Goal: Task Accomplishment & Management: Manage account settings

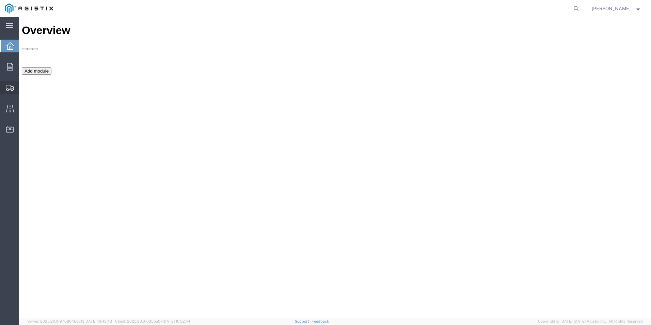
click at [0, 0] on span "Create Shipment" at bounding box center [0, 0] width 0 height 0
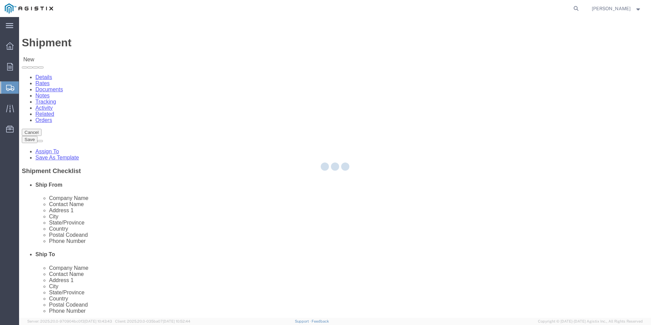
select select
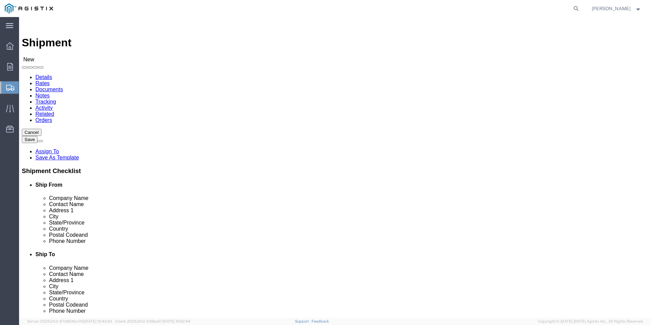
click select "Select Oldcastle Precast Inc PG&E"
select select "11176"
click select "Select Oldcastle Precast Inc PG&E"
select select
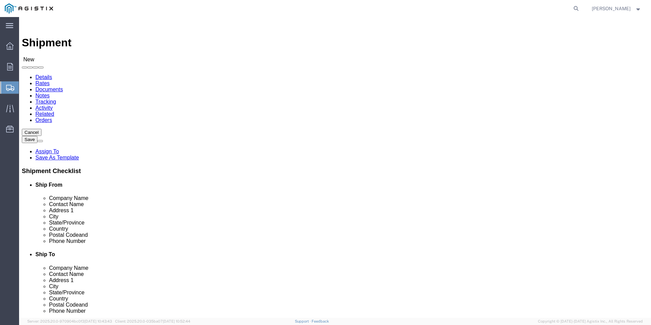
click select "Select [PERSON_NAME][GEOGRAPHIC_DATA][PERSON_NAME][GEOGRAPHIC_DATA][PERSON_NAME…"
click select "Select Oldcastle Precast Inc PG&E"
select select "9596"
click select "Select Oldcastle Precast Inc PG&E"
select select
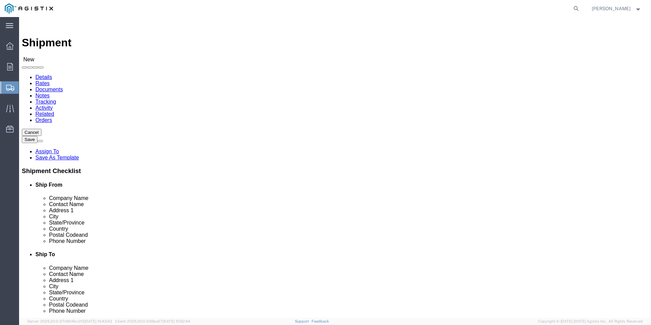
select select
click select "Select All Others [GEOGRAPHIC_DATA] [GEOGRAPHIC_DATA] [GEOGRAPHIC_DATA] [GEOGRA…"
select select "19996"
click select "Select All Others [GEOGRAPHIC_DATA] [GEOGRAPHIC_DATA] [GEOGRAPHIC_DATA] [GEOGRA…"
click div "My Profile Location (OBSOLETE) [PERSON_NAME] SC - GC TRAILER (OBSOLETE) [GEOGRA…"
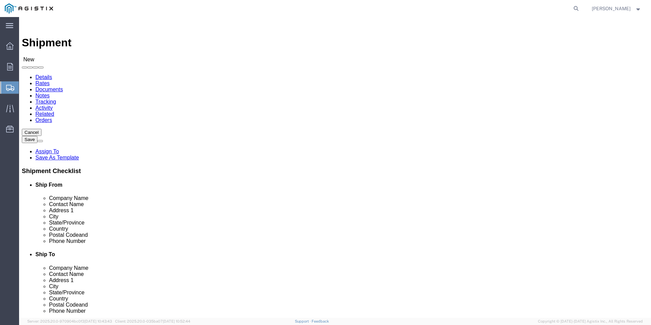
select select "CA"
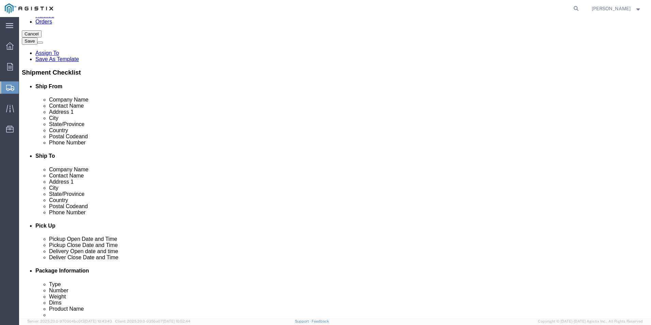
scroll to position [102, 0]
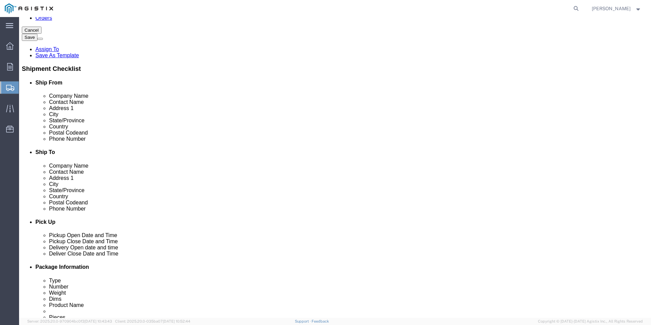
drag, startPoint x: 153, startPoint y: 93, endPoint x: 49, endPoint y: 99, distance: 104.8
click div "Location My Profile Location My Profile Location (OBSOLETE) [GEOGRAPHIC_DATA] S…"
type input "[PERSON_NAME]"
click input "text"
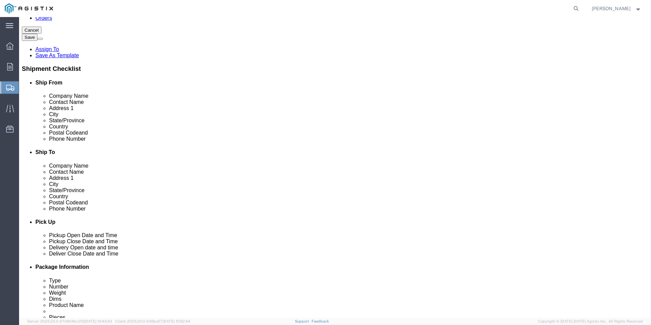
drag, startPoint x: 122, startPoint y: 171, endPoint x: 73, endPoint y: 171, distance: 48.7
click div "Postal Code"
type input "93637"
click input "text"
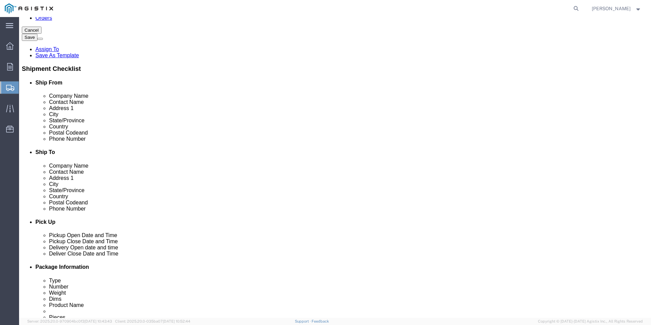
drag, startPoint x: 142, startPoint y: 184, endPoint x: 107, endPoint y: 184, distance: 35.1
click input "text"
drag, startPoint x: 114, startPoint y: 186, endPoint x: 120, endPoint y: 186, distance: 6.5
click input "text"
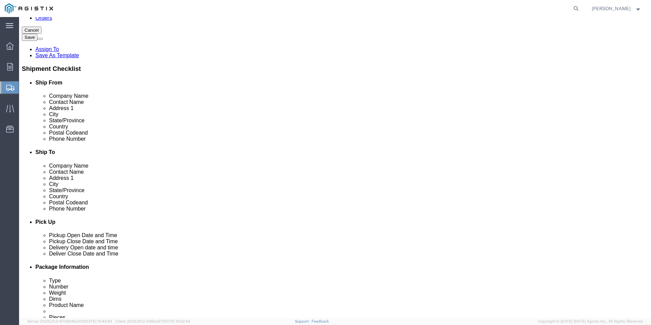
drag, startPoint x: 123, startPoint y: 185, endPoint x: 135, endPoint y: 185, distance: 12.3
click input "[PHONE_NUMBER]"
type input "[PHONE_NUMBER]"
drag, startPoint x: 183, startPoint y: 198, endPoint x: 107, endPoint y: 199, distance: 76.0
click input "text"
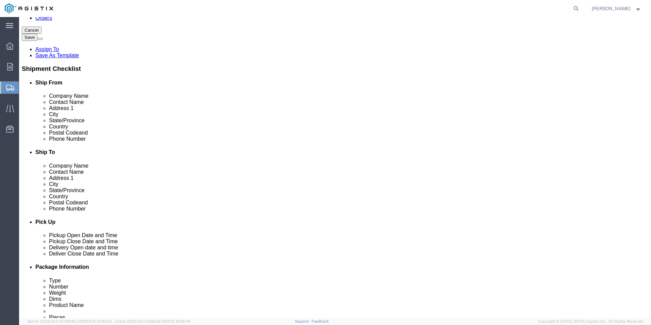
type input "t"
type input "[PERSON_NAME][EMAIL_ADDRESS][PERSON_NAME][DOMAIN_NAME]"
click div "Location My Profile Location My Profile Location (OBSOLETE) [GEOGRAPHIC_DATA] S…"
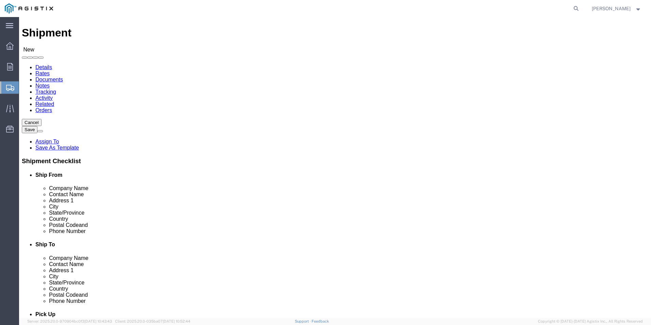
scroll to position [0, 0]
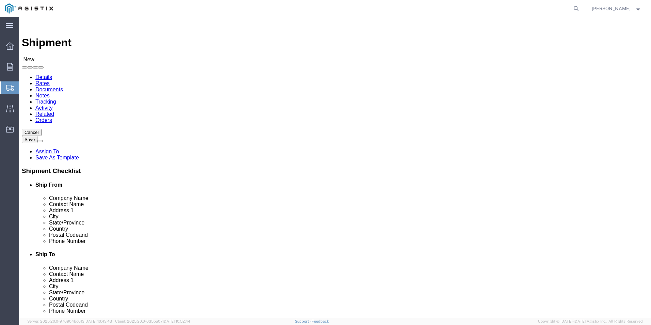
click input "text"
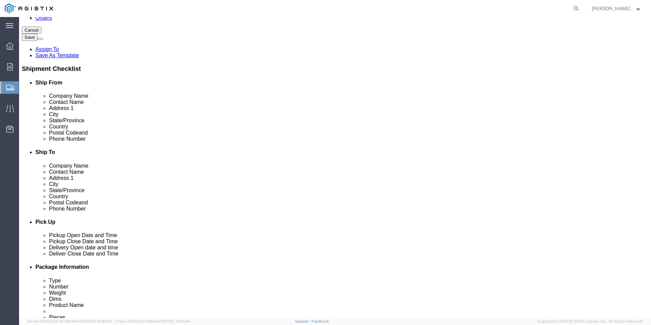
scroll to position [4249, 0]
click input "text"
type input "PG&E MARYSVILLE WAREHOUSE"
click div "Location My Profile Location (OBSOLETE) [PERSON_NAME] SC - GC TRAILER (OBSOLETE…"
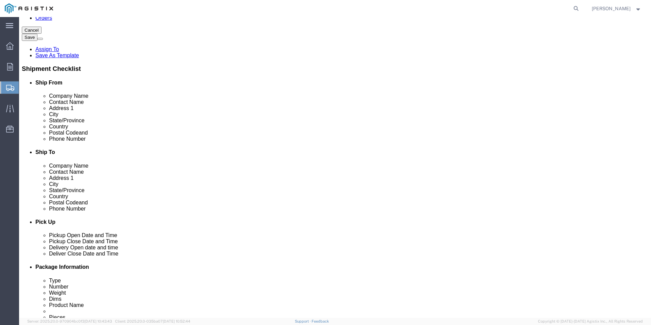
click input "text"
type input "[PERSON_NAME]"
click label "Address 1"
click input "text"
drag, startPoint x: 351, startPoint y: 105, endPoint x: 355, endPoint y: 108, distance: 4.4
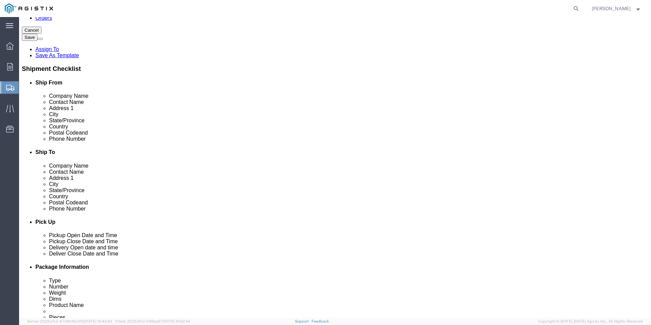
click input "33736"
click input "3736"
type input "[STREET_ADDRESS]"
click input "text"
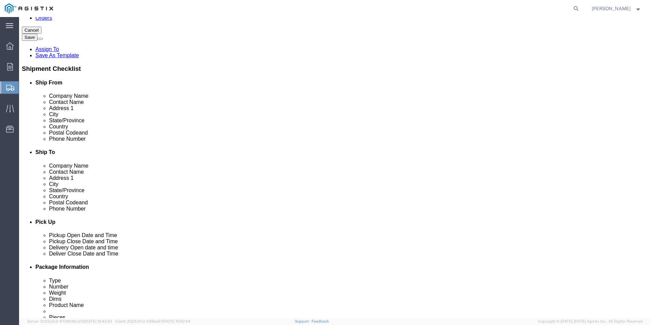
type input "WHEAT"
click p "- PG&E - () [STREET_ADDRESS]"
select select "CA"
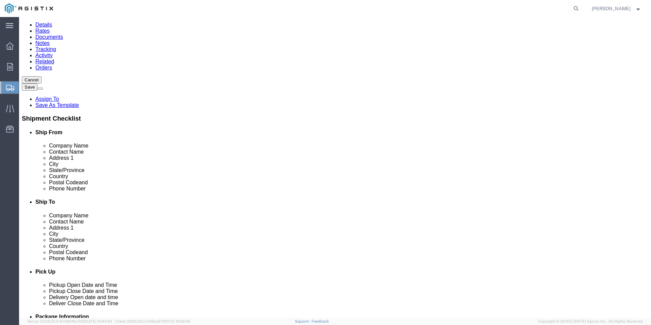
scroll to position [0, 0]
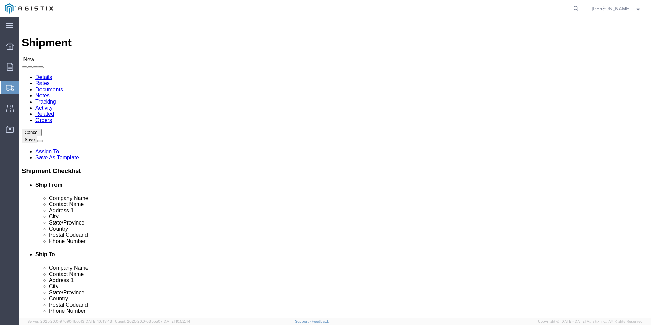
type input "Wheatland"
click input "[PERSON_NAME]"
type input "k"
type input "[PERSON_NAME]"
click input "PG&E MARYSVILLE WAREHOUSE"
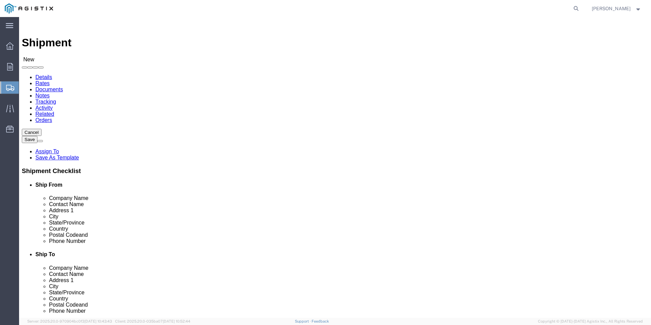
type input "PG&E MARYSVILLE WAREHOUSE"
click input "text"
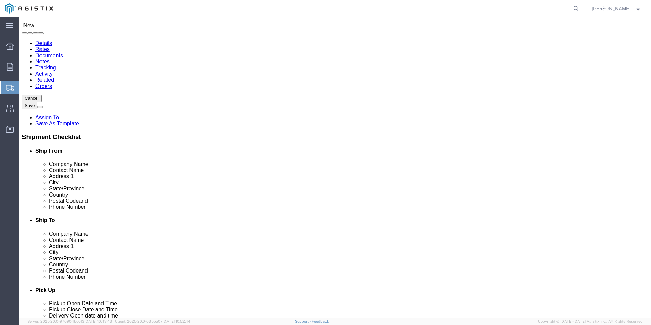
click input "[STREET_ADDRESS]"
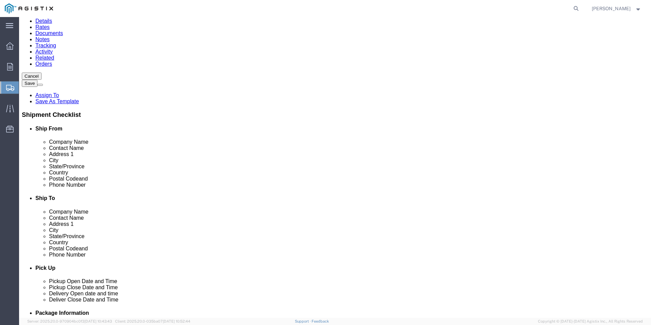
scroll to position [68, 0]
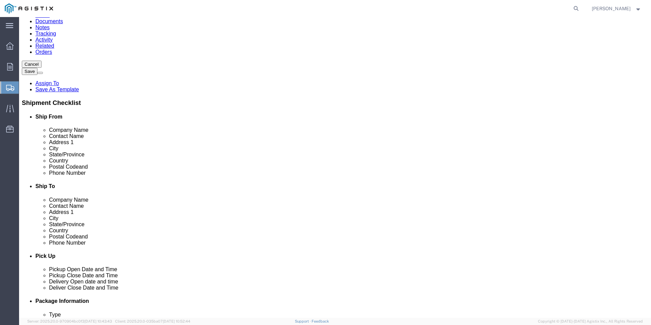
click input "text"
type input "9"
type input "[PHONE_NUMBER]"
click input "Postal Code"
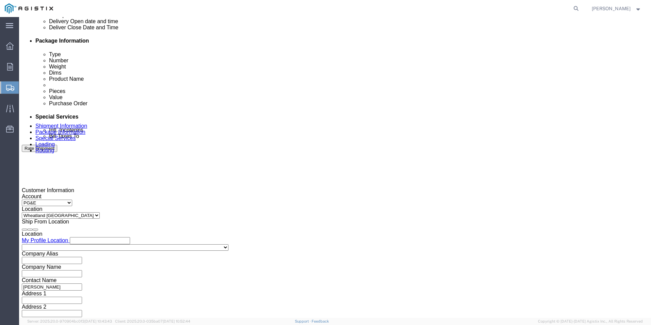
scroll to position [341, 0]
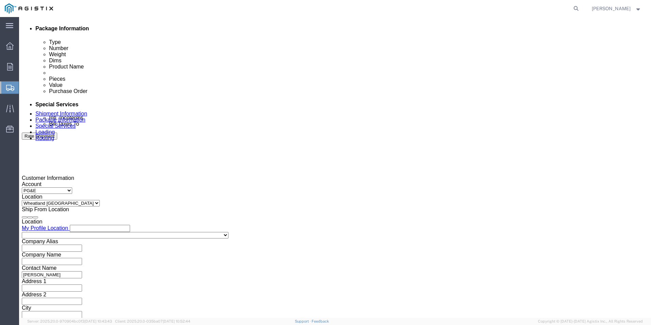
click div "[DATE] 1:00 PM"
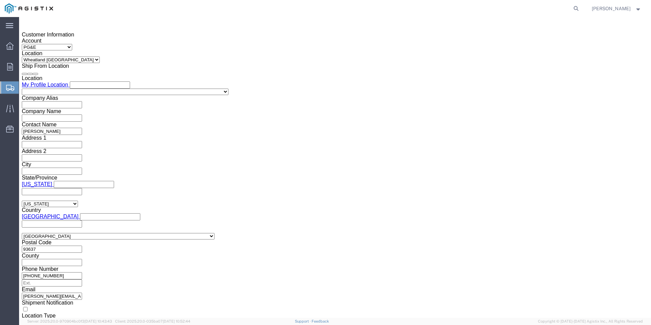
click input "1:00 PM"
click input "7:00 PM"
type input "7:00 AM"
click button "Apply"
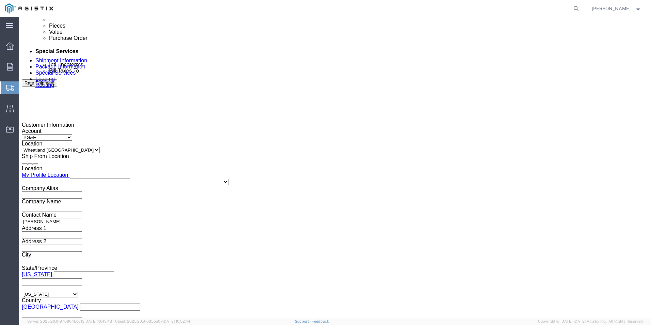
scroll to position [382, 0]
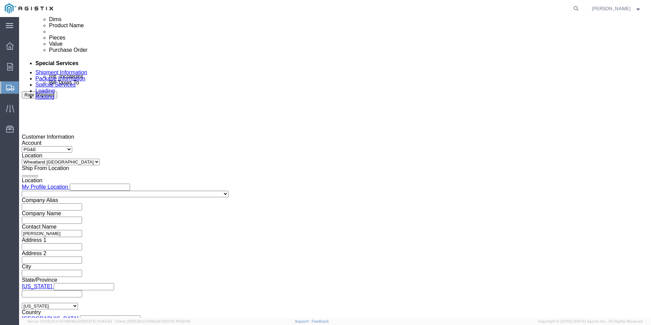
click div "[DATE] 2:00 PM"
click input "2:00 PM"
type input "5:00 PM"
click button "Apply"
click div "[DATE] 7:00 AM"
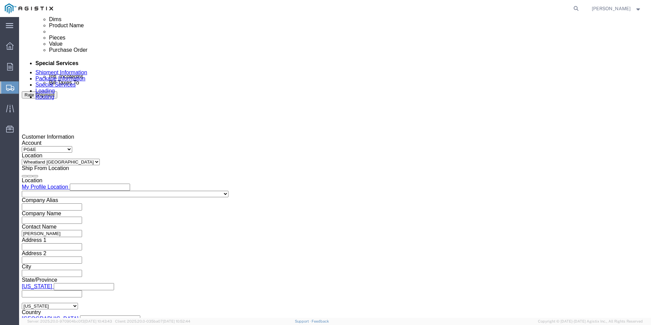
type input "9:00 AM"
click button "Apply"
click div
type input "9:00 PM"
click button "Apply"
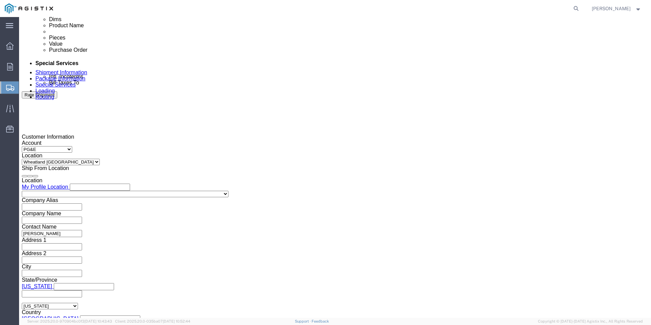
click div
type input "5:00 PM"
click button "Apply"
click div "[DATE] 9:00 PM"
click div "[DATE] Su Mo Tu We Th Fr Sa 28 29 30 1 2 3 4 5 6 7 8 9 10 11 12 13 14 15 16 17 …"
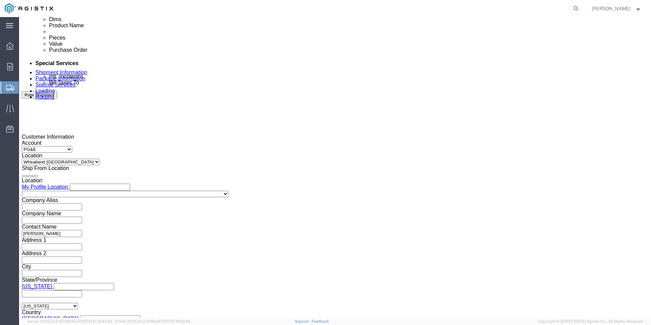
scroll to position [393, 0]
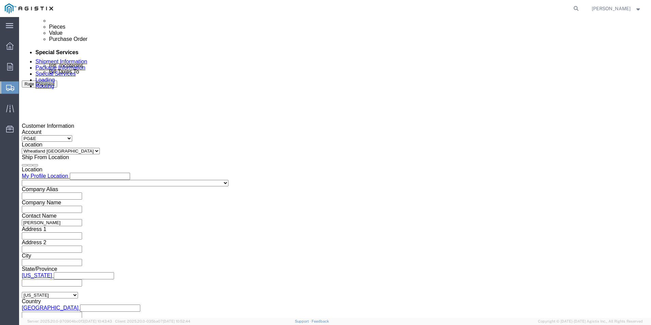
type input "9:00 AM"
click button "Apply"
click input "text"
type input "3501421928"
click select "Select Account Type Activity ID Airline Appointment Number ASN Batch Request # …"
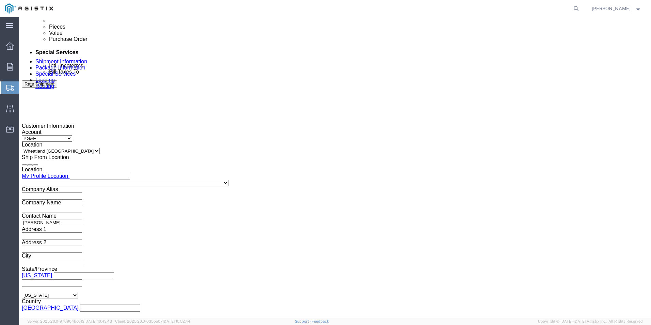
select select "CUSTREF"
click select "Select Account Type Activity ID Airline Appointment Number ASN Batch Request # …"
click input "text"
type input "612612"
click select "Select Account Type Activity ID Airline Appointment Number ASN Batch Request # …"
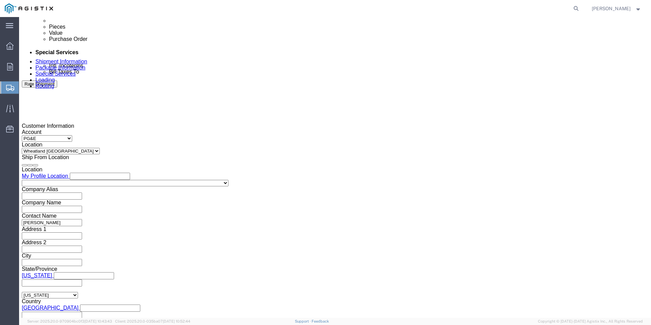
select select "SALEORDR"
click select "Select Account Type Activity ID Airline Appointment Number ASN Batch Request # …"
click input "text"
type input "S0387706"
click div "References Add reference"
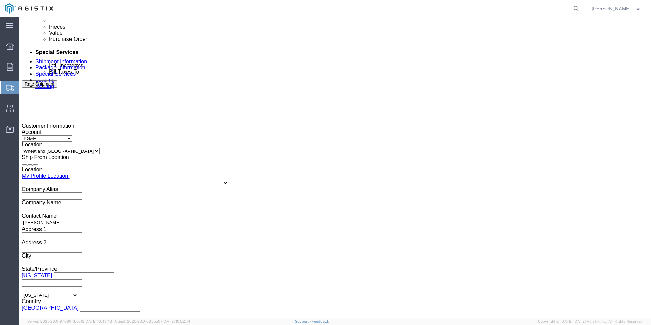
click h3 "Leg 1"
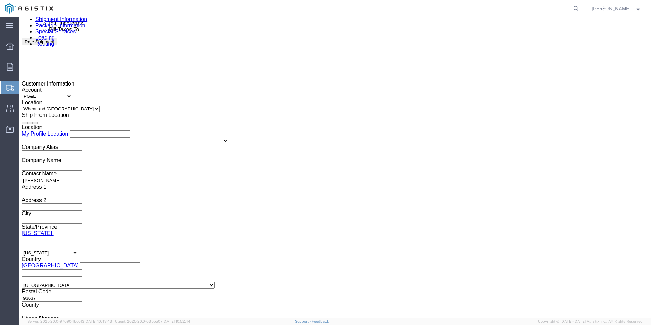
scroll to position [484, 0]
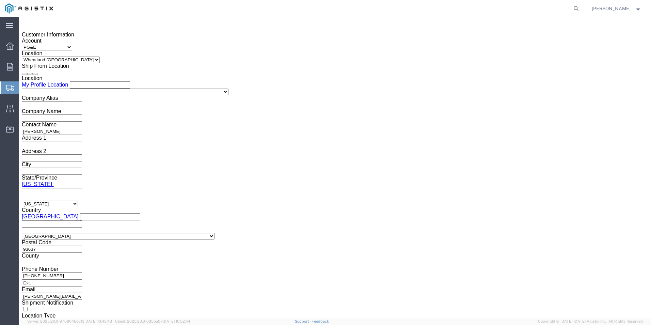
click button "Continue"
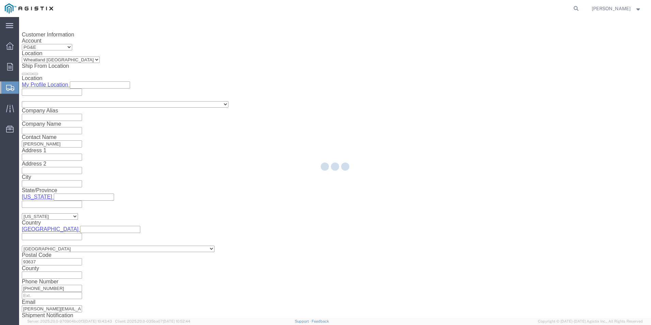
select select "23095"
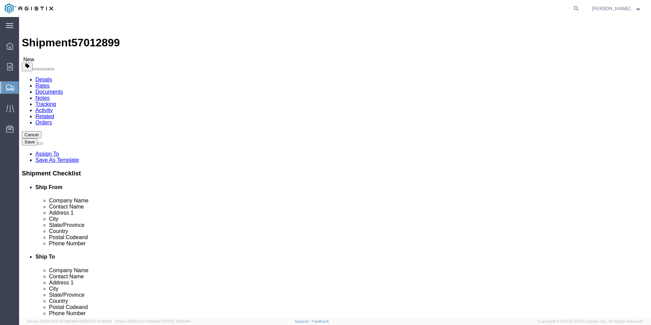
click select "Select Bulk Bundle(s) Cardboard Box(es) Carton(s) Crate(s) Drum(s) (Fiberboard)…"
select select "PSNS"
click select "Select Bulk Bundle(s) Cardboard Box(es) Carton(s) Crate(s) Drum(s) (Fiberboard)…"
click input "text"
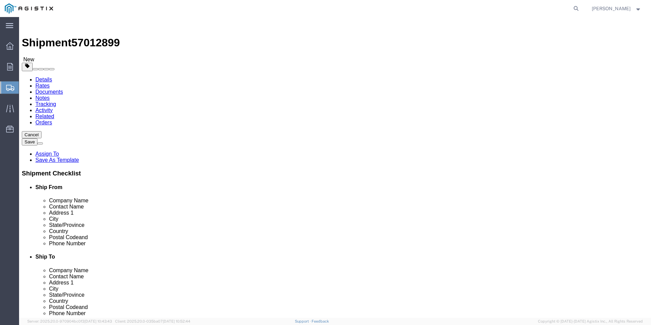
type input "24"
drag, startPoint x: 137, startPoint y: 159, endPoint x: 133, endPoint y: 157, distance: 4.7
click input "text"
type input "36"
click input "text"
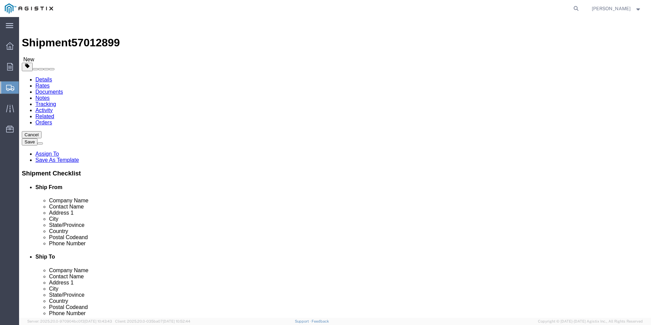
type input "24"
drag, startPoint x: 112, startPoint y: 171, endPoint x: 54, endPoint y: 166, distance: 58.1
click div "Package Type Select Bulk Bundle(s) Cardboard Box(es) Carton(s) Crate(s) Drum(s)…"
type input "12,604"
click link "Add Content"
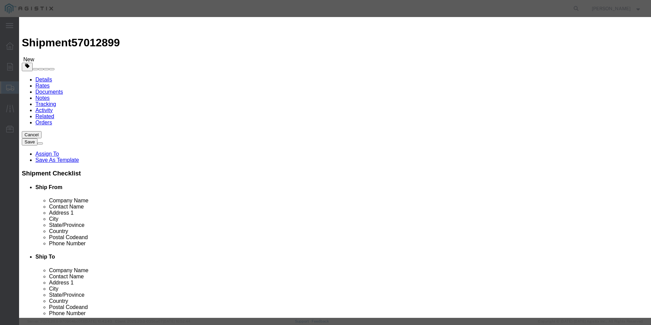
click input "text"
type input "Box, G05 T Bolt Down Traffic Valve IMPT"
click input "0"
type input "\"
type input "206"
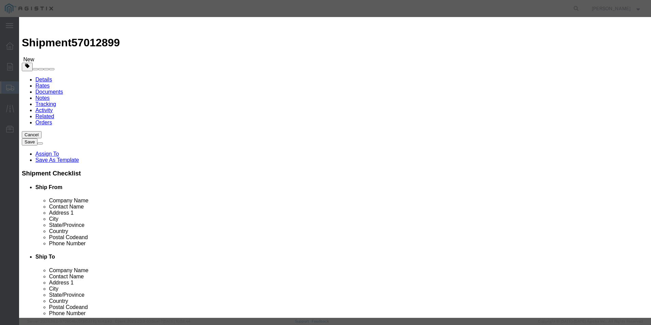
click input "text"
type input "1"
click select "Select 50 55 60 65 70 85 92.5 100 125 175 250 300 400"
select select "60"
click select "Select 50 55 60 65 70 85 92.5 100 125 175 250 300 400"
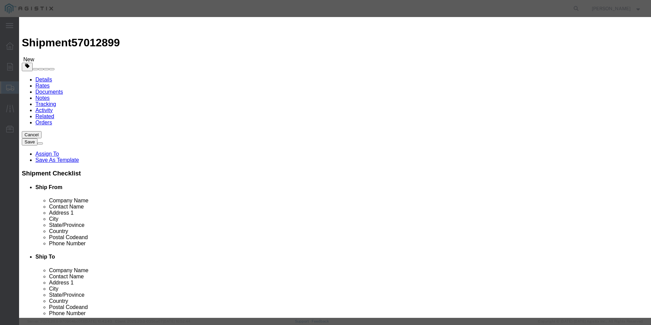
click button "Save & Close"
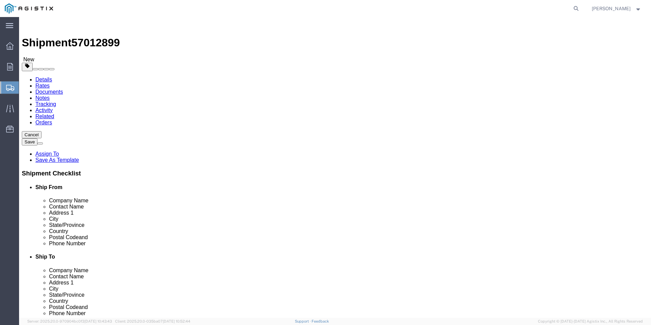
drag, startPoint x: 103, startPoint y: 145, endPoint x: 74, endPoint y: 151, distance: 29.8
click div "Package Type Select Bulk Bundle(s) Cardboard Box(es) Carton(s) Crate(s) Drum(s)…"
type input "6"
click div "Previous Continue"
click button "Rate Shipment"
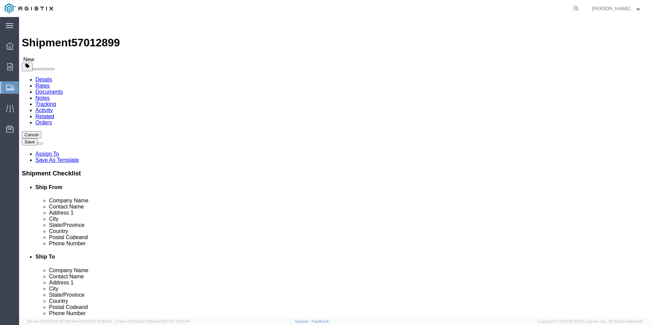
select select "PSNS"
drag, startPoint x: 107, startPoint y: 196, endPoint x: 86, endPoint y: 200, distance: 21.1
click div "0.00 Package 1: Weight is required Select kgs lbs"
type input "12604"
click div "6 x Pallet(s) Standard (Not Stackable) Package Type Select Bulk Bundle(s) Cardb…"
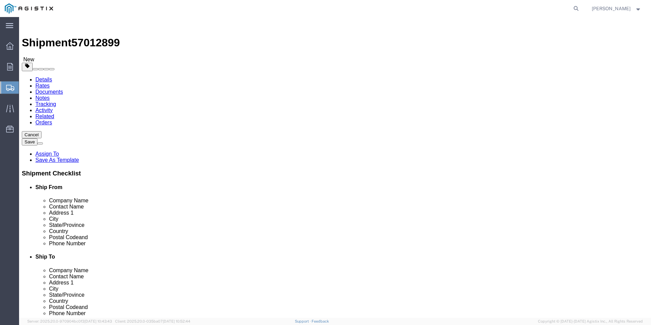
click button "Rate Shipment"
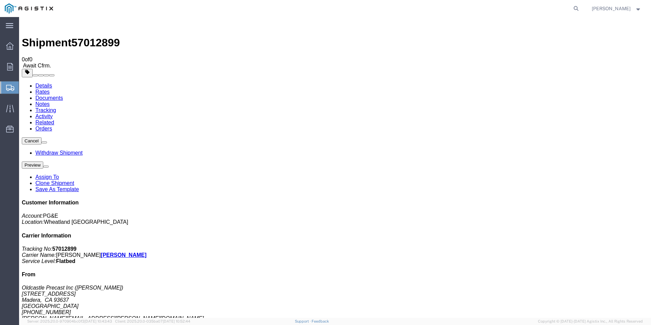
click at [0, 0] on span "Create Shipment" at bounding box center [0, 0] width 0 height 0
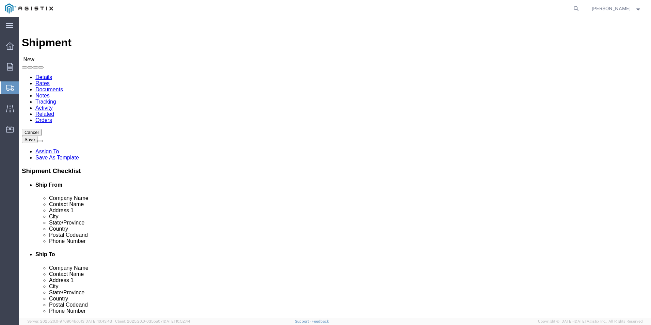
click select "Select Oldcastle Precast Inc PG&E"
select select "9596"
click select "Select Oldcastle Precast Inc PG&E"
select select
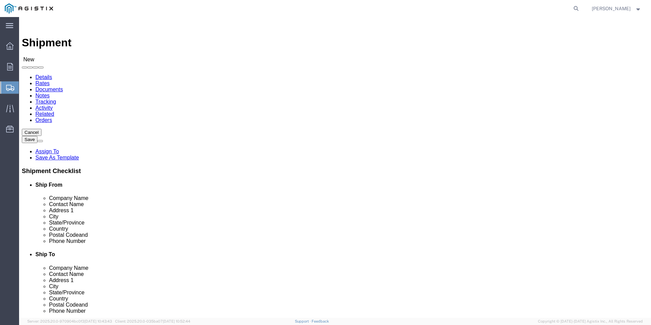
click select "Select All Others [GEOGRAPHIC_DATA] [GEOGRAPHIC_DATA] [GEOGRAPHIC_DATA] [GEOGRA…"
select select "23082"
click select "Select All Others [GEOGRAPHIC_DATA] [GEOGRAPHIC_DATA] [GEOGRAPHIC_DATA] [GEOGRA…"
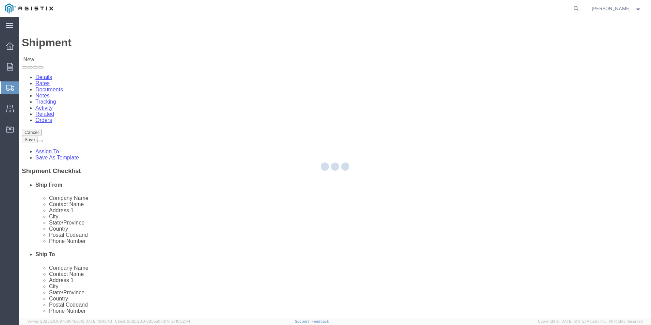
select select "CA"
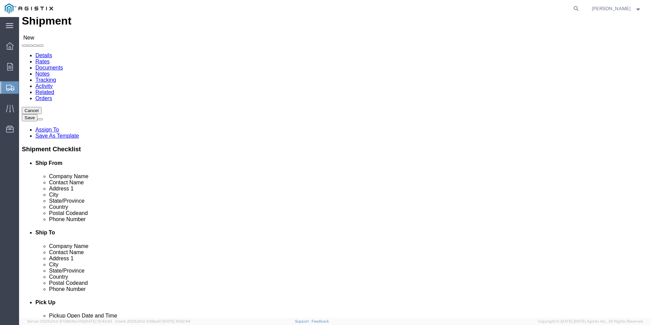
scroll to position [34, 0]
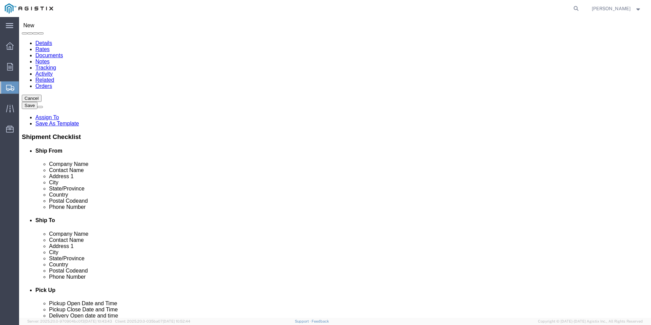
drag, startPoint x: 158, startPoint y: 162, endPoint x: 97, endPoint y: 165, distance: 61.0
click input "text"
type input "T"
type input "R"
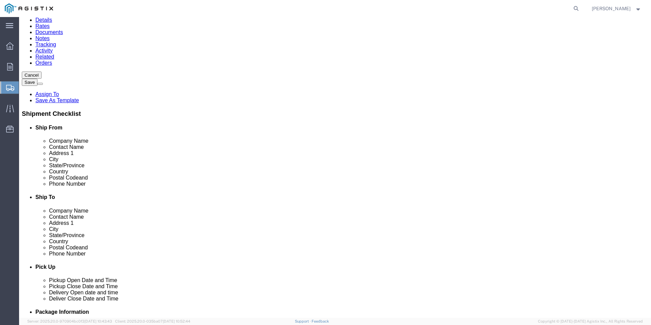
scroll to position [68, 0]
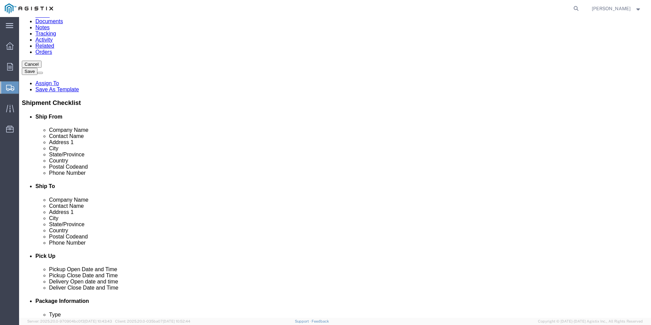
type input "[PERSON_NAME]"
drag, startPoint x: 140, startPoint y: 219, endPoint x: 137, endPoint y: 223, distance: 5.8
click input "text"
type input "[PHONE_NUMBER]"
drag, startPoint x: 174, startPoint y: 230, endPoint x: 101, endPoint y: 233, distance: 73.0
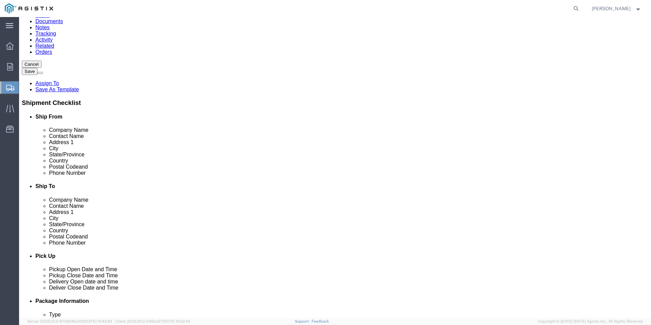
click input "text"
type input "[PERSON_NAME][EMAIL_ADDRESS][PERSON_NAME][DOMAIN_NAME]"
click div "ADDITIONAL INFORMATION"
click input "text"
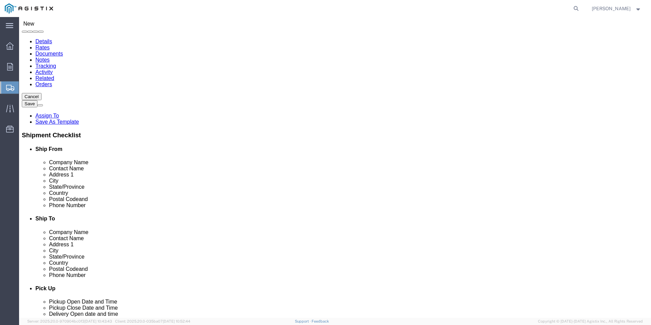
scroll to position [0, 0]
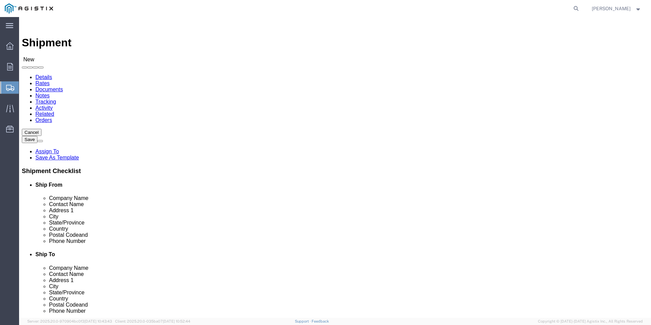
click select "Select All Others [GEOGRAPHIC_DATA] [GEOGRAPHIC_DATA] [GEOGRAPHIC_DATA] [GEOGRA…"
click at [9, 67] on icon at bounding box center [10, 66] width 6 height 7
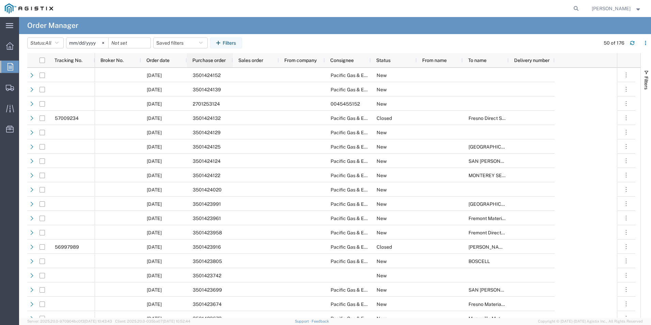
click at [219, 58] on span "Purchase order" at bounding box center [208, 60] width 33 height 5
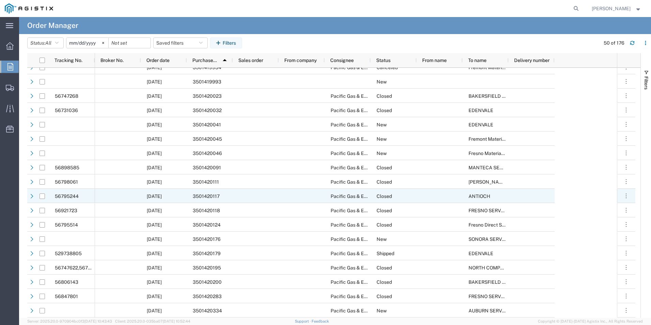
scroll to position [123, 0]
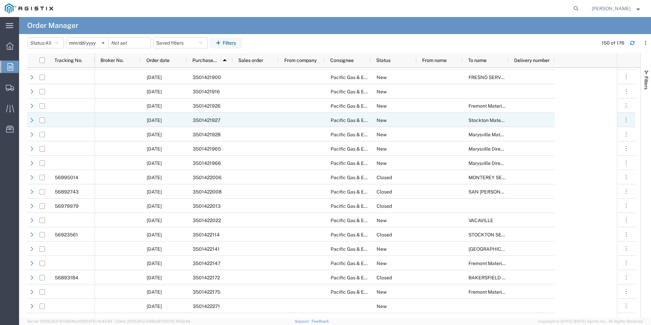
click at [220, 121] on span "3501421927" at bounding box center [207, 120] width 28 height 5
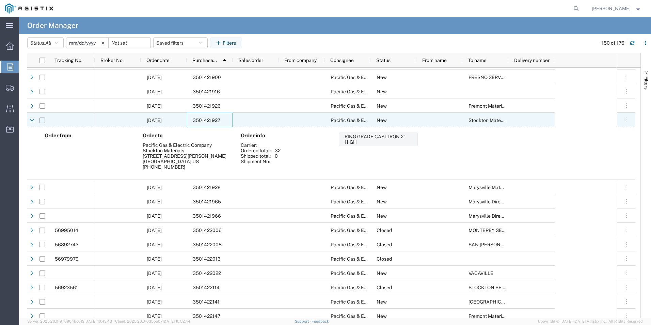
click at [41, 119] on input "Press Space to toggle row selection (unchecked)" at bounding box center [42, 120] width 5 height 5
checkbox input "true"
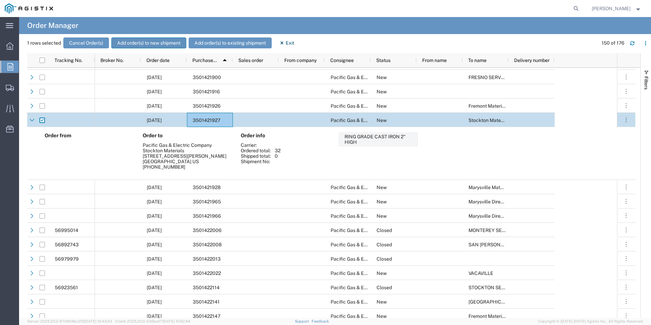
click at [136, 40] on button "Add order(s) to new shipment" at bounding box center [148, 42] width 75 height 11
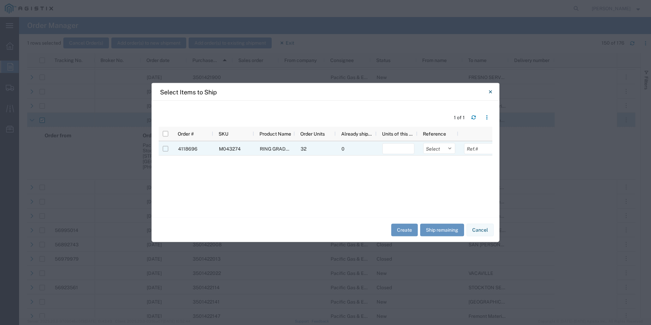
click at [166, 150] on input "Press Space to toggle row selection (unchecked)" at bounding box center [165, 148] width 5 height 5
checkbox input "true"
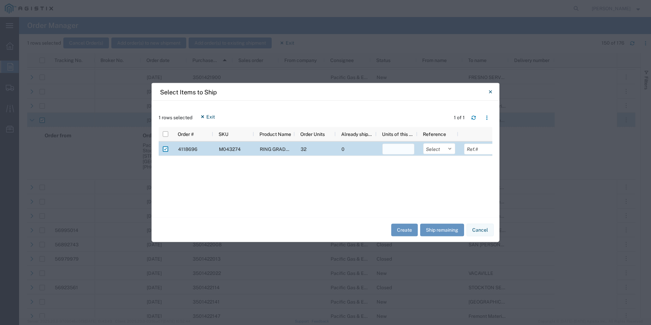
click at [402, 151] on input "number" at bounding box center [399, 149] width 32 height 11
type input "32"
click at [421, 181] on div "4118696 M043274 RING GRADE CAST IRON 2" HIGH 32 0 32 Select Purchase Order Deli…" at bounding box center [326, 173] width 334 height 63
click at [406, 229] on button "Create" at bounding box center [404, 229] width 27 height 13
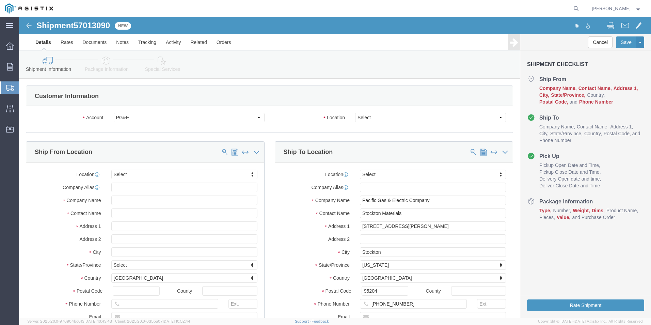
select select
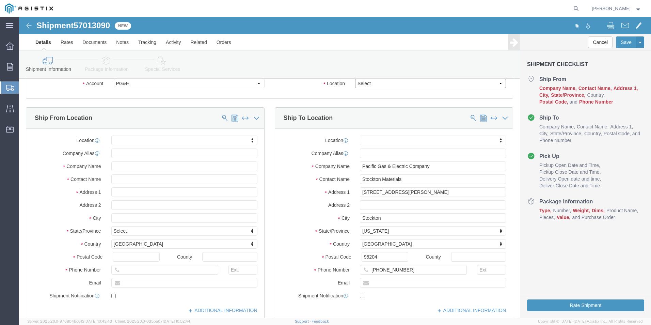
click select "Select All Others [GEOGRAPHIC_DATA] [GEOGRAPHIC_DATA] [GEOGRAPHIC_DATA] [GEOGRA…"
select select "23082"
click select "Select All Others [GEOGRAPHIC_DATA] [GEOGRAPHIC_DATA] [GEOGRAPHIC_DATA] [GEOGRA…"
click label "Company Name"
click input "text"
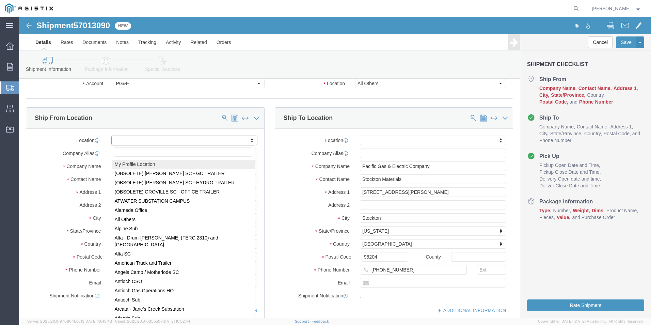
select select "MYPROFILE"
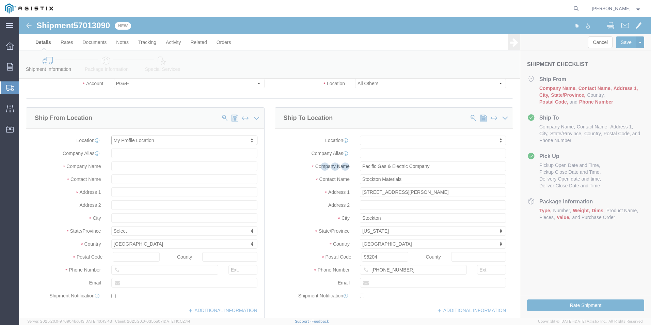
select select "CA"
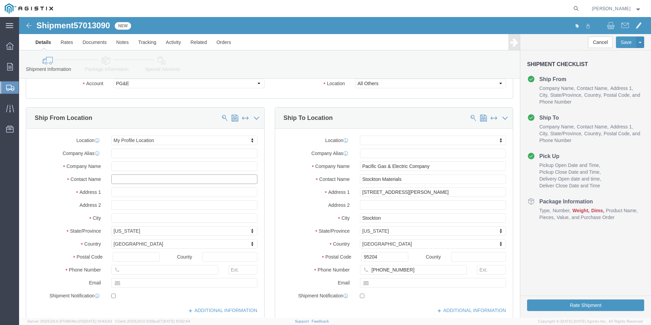
drag, startPoint x: 152, startPoint y: 161, endPoint x: 87, endPoint y: 161, distance: 64.7
click div
type input "[PERSON_NAME]"
drag, startPoint x: 139, startPoint y: 254, endPoint x: 128, endPoint y: 254, distance: 11.6
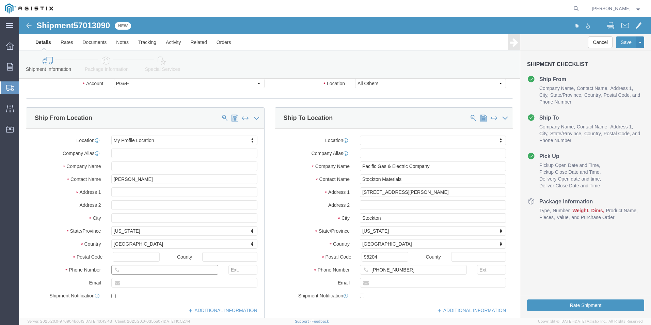
click input "text"
type input "[PHONE_NUMBER]"
drag, startPoint x: 179, startPoint y: 267, endPoint x: 87, endPoint y: 267, distance: 92.3
click div
type input "[PERSON_NAME][EMAIL_ADDRESS][PERSON_NAME][DOMAIN_NAME]"
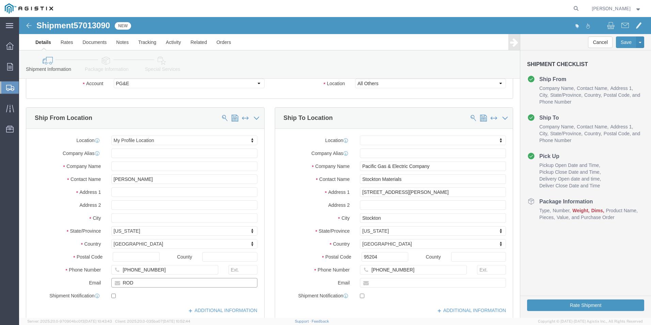
type input "[PERSON_NAME][EMAIL_ADDRESS][PERSON_NAME][DOMAIN_NAME]"
click label "Phone Number"
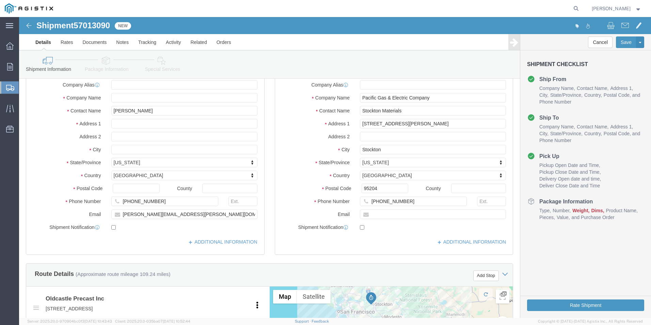
scroll to position [102, 0]
drag, startPoint x: 122, startPoint y: 169, endPoint x: 113, endPoint y: 173, distance: 9.8
click input "text"
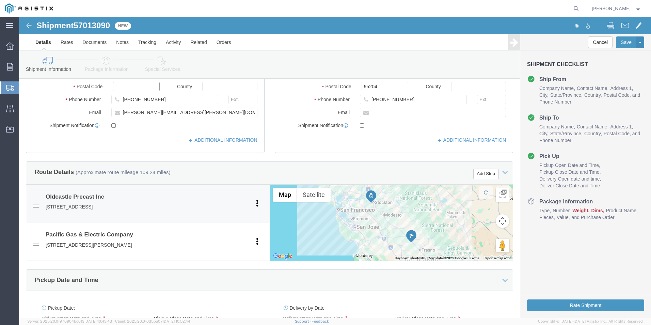
scroll to position [307, 0]
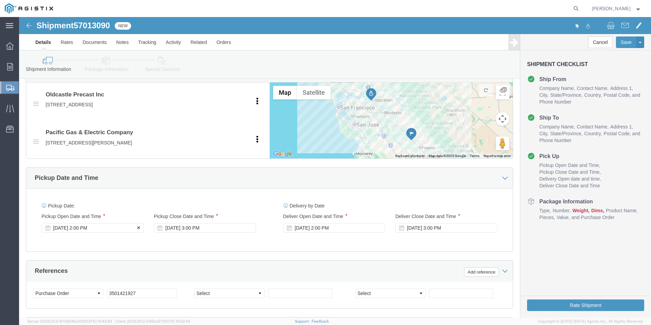
click div "[DATE] 2:00 PM"
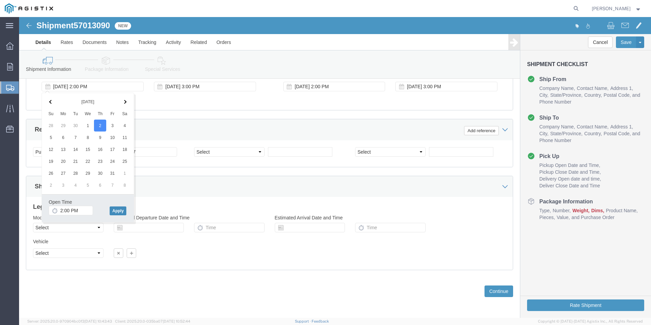
click button "Apply"
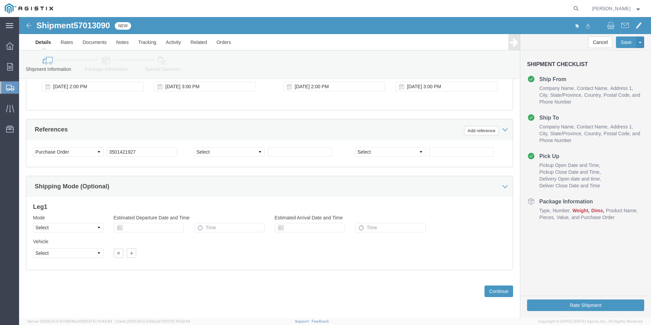
scroll to position [414, 0]
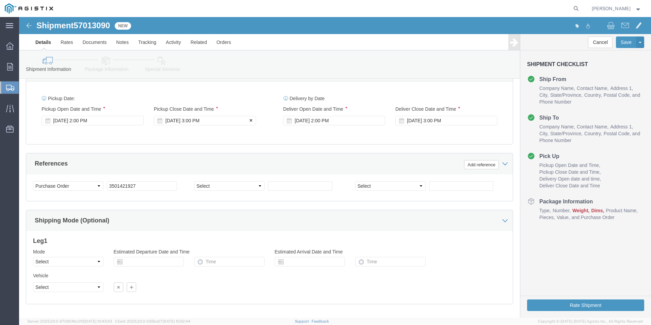
click div "[DATE] 3:00 PM"
type input "7:00 PM"
click button "Apply"
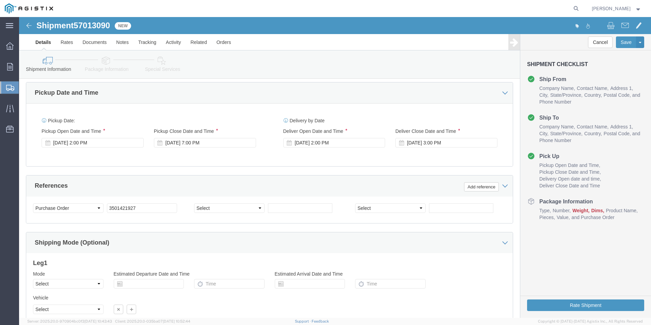
scroll to position [380, 0]
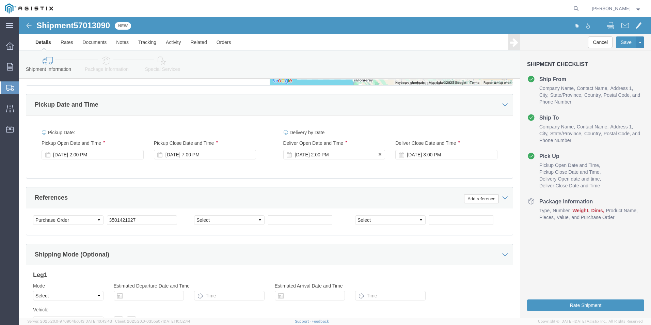
click div "[DATE] 2:00 PM"
click th
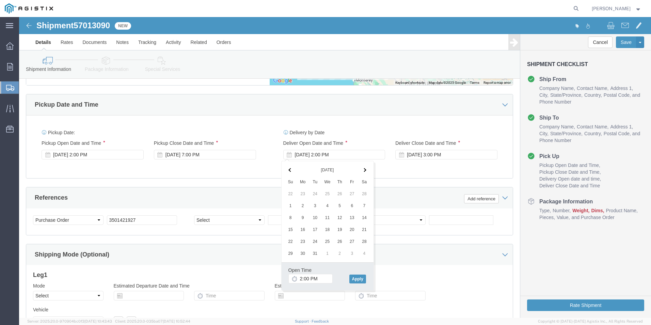
click th
click th "[DATE]"
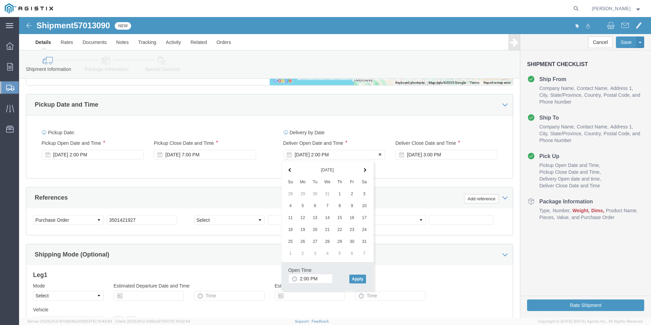
drag, startPoint x: 310, startPoint y: 151, endPoint x: 268, endPoint y: 139, distance: 43.9
click icon
click div "[DATE] 2:00 PM"
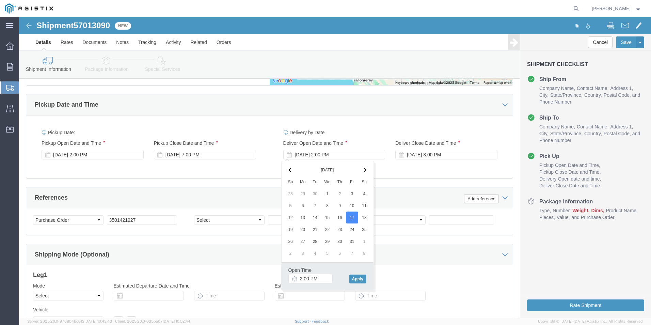
click th
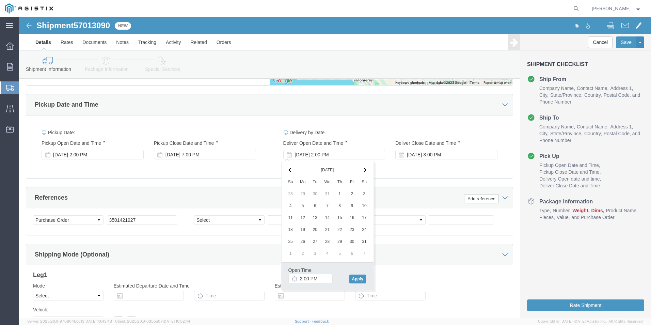
click th
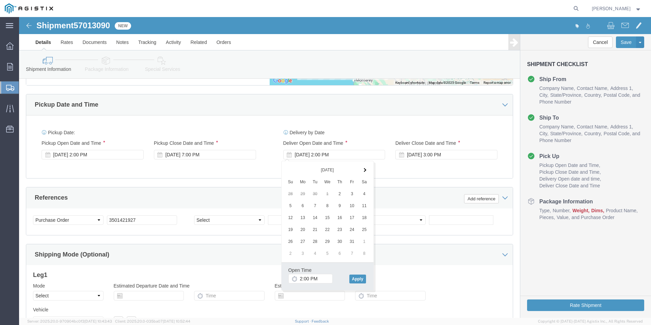
click th
drag, startPoint x: 339, startPoint y: 262, endPoint x: 374, endPoint y: 220, distance: 54.6
click button "Apply"
click div "[DATE] 3:00 PM"
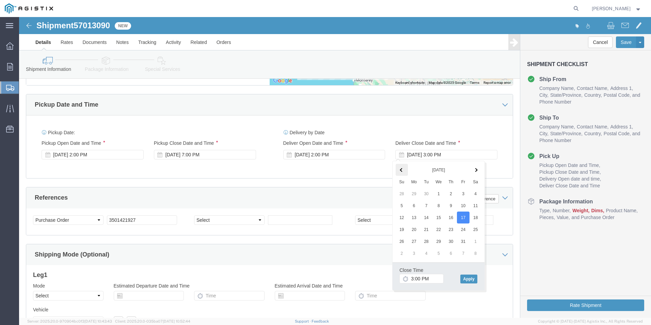
click span
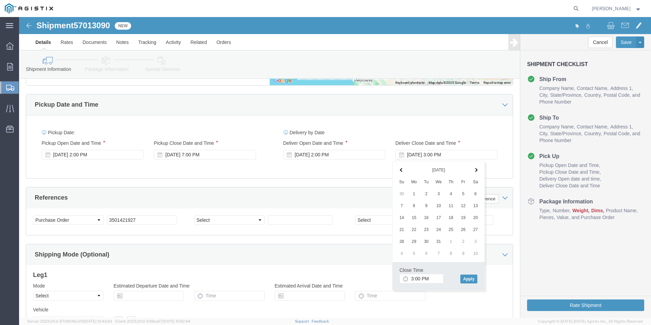
click span
click th
click input "3:00 PM"
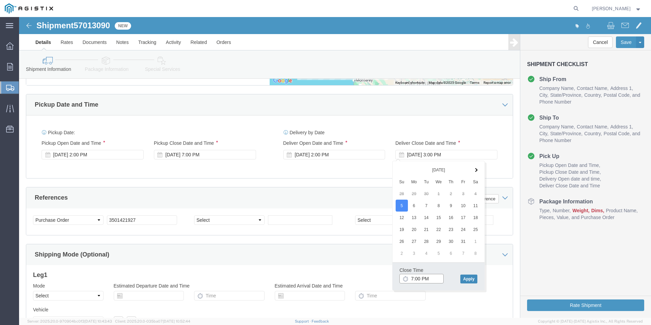
type input "7:00 PM"
click button "Apply"
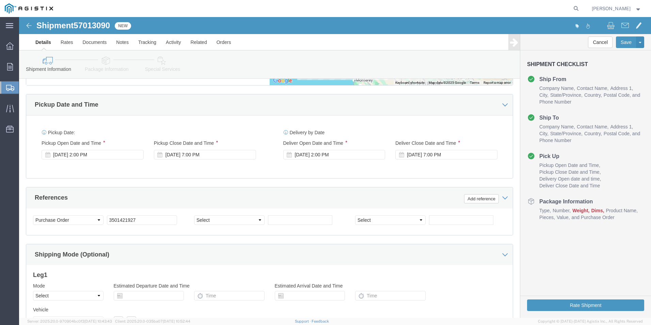
click div "Leg 1 Mode Select Air Less than Truckload Multi-Leg Ocean Freight Rail Small Pa…"
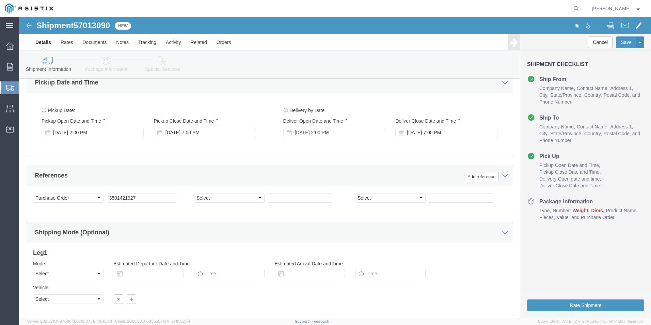
scroll to position [414, 0]
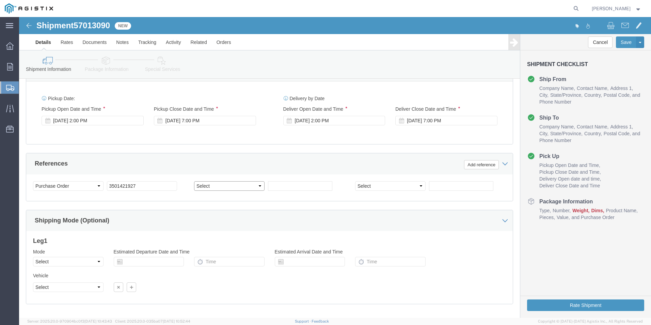
click select "Select Account Type Activity ID Airline Appointment Number ASN Batch Request # …"
select select "PURCHORD"
click select "Select Account Type Activity ID Airline Appointment Number ASN Batch Request # …"
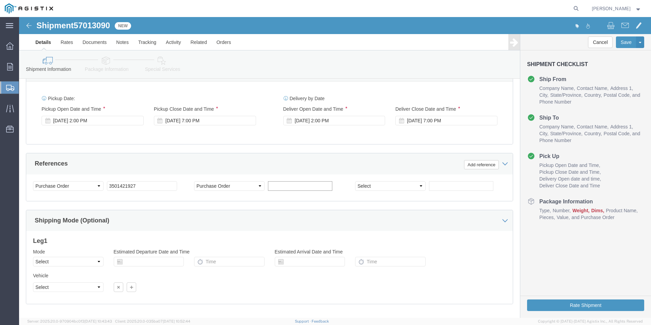
click input "text"
type input "612610"
click select "Select Account Type Activity ID Airline Appointment Number ASN Batch Request # …"
select select "SALEORDR"
click select "Select Account Type Activity ID Airline Appointment Number ASN Batch Request # …"
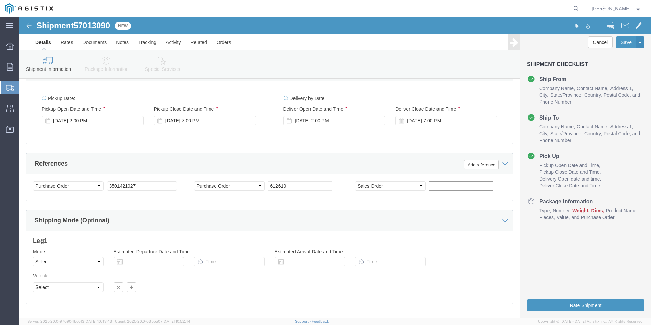
click input "text"
type input "S0387688"
click div "References Add reference"
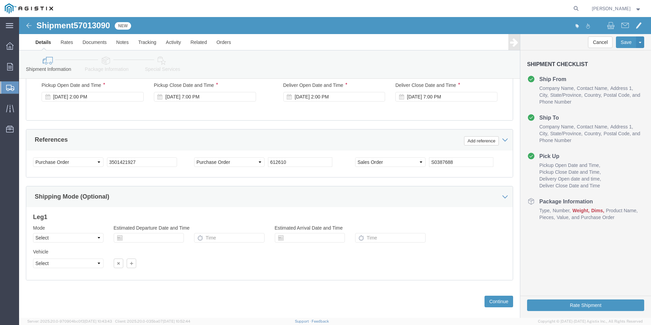
scroll to position [448, 0]
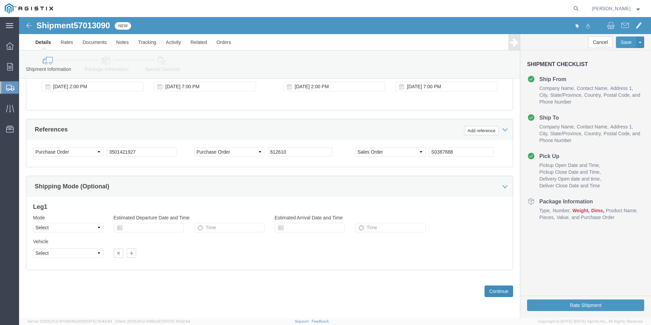
click button "Continue"
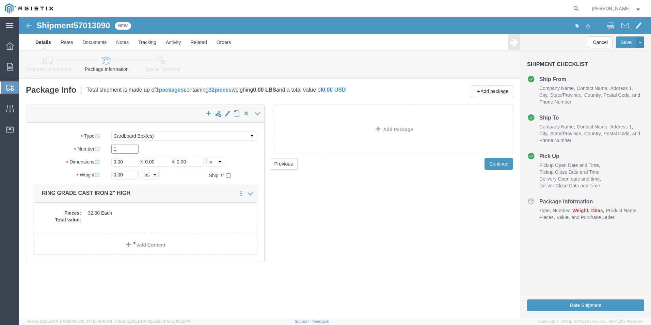
drag, startPoint x: 110, startPoint y: 133, endPoint x: 82, endPoint y: 134, distance: 28.0
click div "Number 1"
type input "1"
drag, startPoint x: 106, startPoint y: 144, endPoint x: 73, endPoint y: 150, distance: 34.2
click div "Package Type Select Bulk Bundle(s) Cardboard Box(es) Carton(s) Crate(s) Drum(s)…"
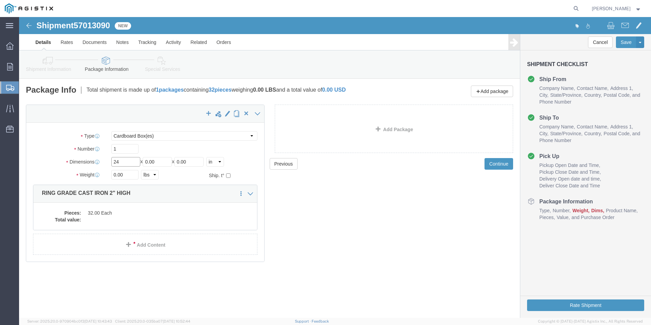
type input "24"
drag, startPoint x: 141, startPoint y: 143, endPoint x: 123, endPoint y: 146, distance: 18.7
click div "Length 24 x Width 0.00 x Height 0.00 Select cm ft in"
type input "36"
drag, startPoint x: 176, startPoint y: 143, endPoint x: 140, endPoint y: 150, distance: 37.0
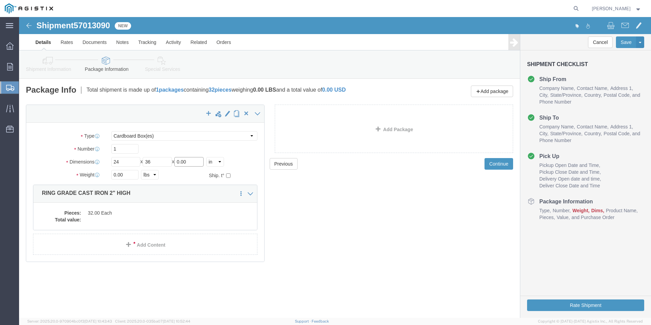
click div "Package Type Select Bulk Bundle(s) Cardboard Box(es) Carton(s) Crate(s) Drum(s)…"
type input "24"
drag, startPoint x: 300, startPoint y: 204, endPoint x: 284, endPoint y: 205, distance: 16.4
click div "Previous Continue"
drag, startPoint x: 118, startPoint y: 159, endPoint x: 80, endPoint y: 161, distance: 37.9
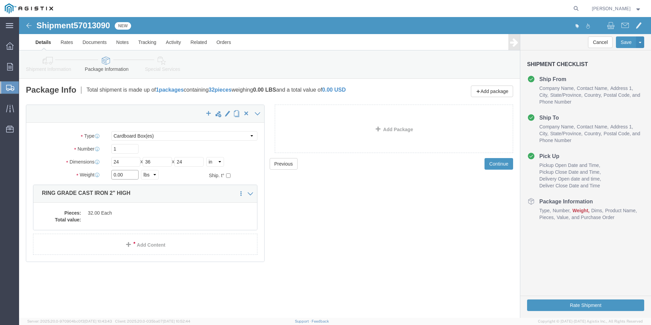
click div "Weight 0.00 Select kgs lbs Ship. t°"
type input "594"
click div "Previous Continue"
click button "Rate Shipment"
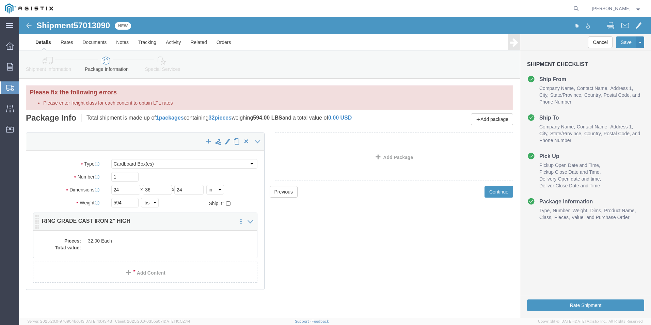
click dd
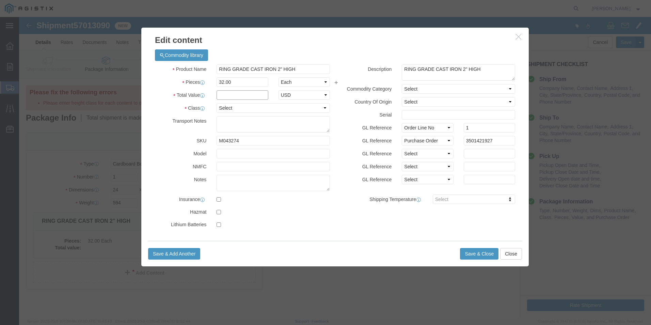
click input "text"
type input "1"
click div "Commodity library Product Name RING GRADE CAST IRON 2" HIGH Pieces 32.00 Select…"
click button "Save & Close"
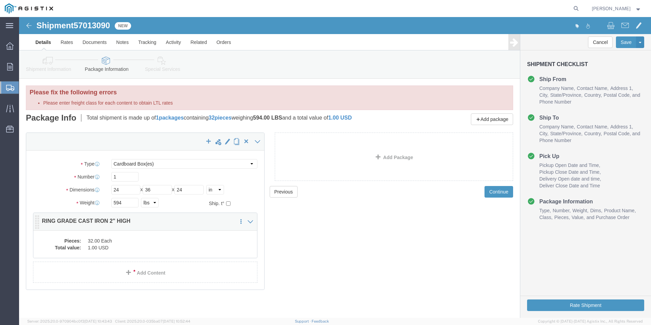
click dd "1.00 USD"
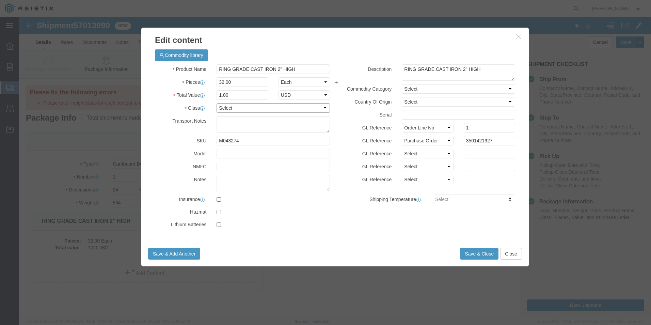
click select "Select 50 55 60 65 70 85 92.5 100 125 175 250 300 400"
select select "60"
click select "Select 50 55 60 65 70 85 92.5 100 125 175 250 300 400"
click div "Product Name RING GRADE CAST IRON 2" HIGH Pieces 32.00 Select Bag Barrels 100Bo…"
click button "Save & Close"
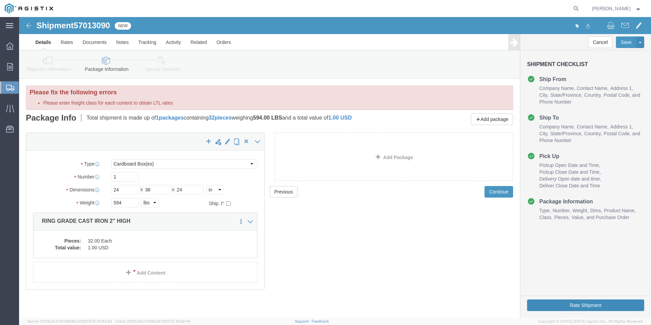
click button "Rate Shipment"
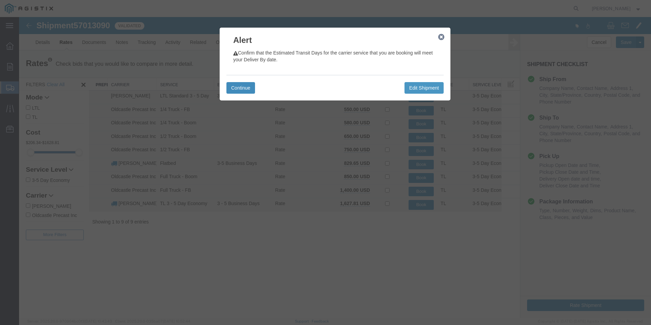
click at [233, 84] on button "Continue" at bounding box center [241, 88] width 29 height 12
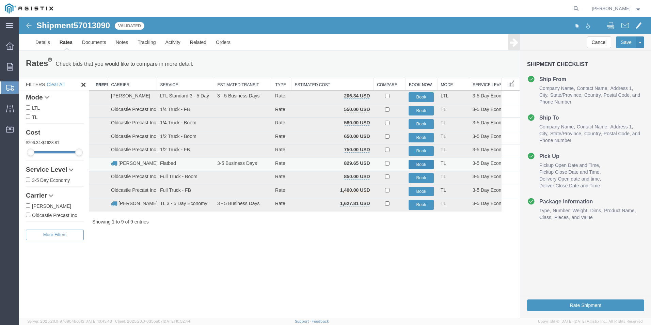
click at [416, 163] on button "Book" at bounding box center [421, 165] width 25 height 10
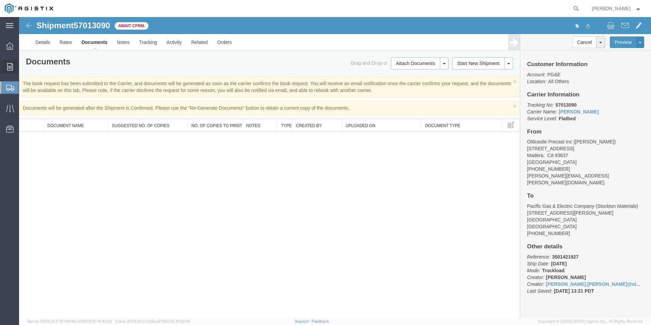
click at [24, 64] on span "Orders" at bounding box center [21, 67] width 5 height 14
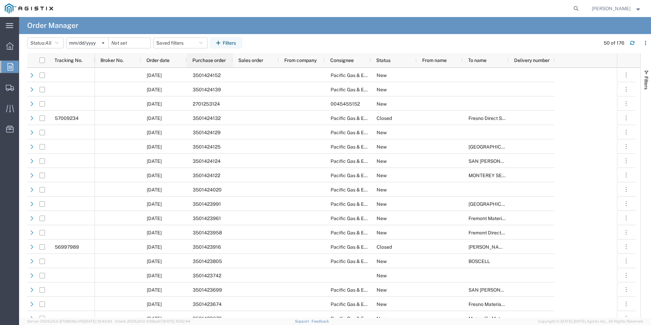
click at [209, 61] on span "Purchase order" at bounding box center [208, 60] width 33 height 5
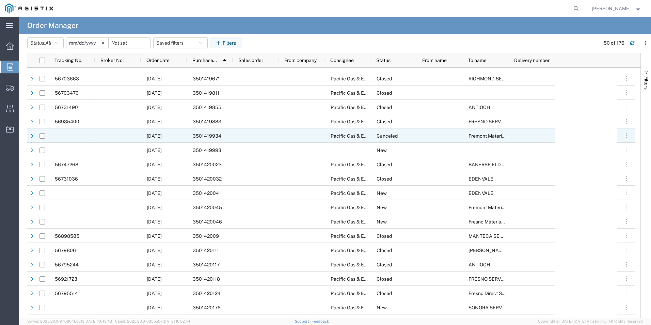
scroll to position [104, 0]
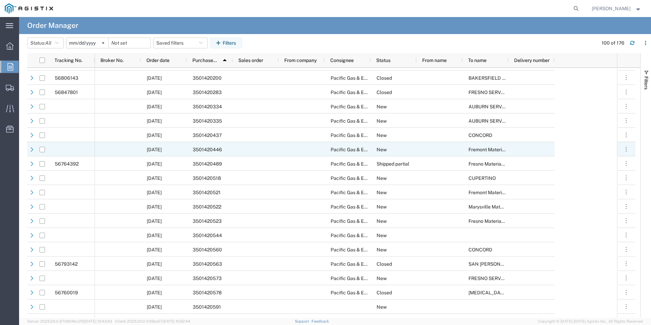
click at [226, 146] on div "3501420446" at bounding box center [210, 149] width 46 height 14
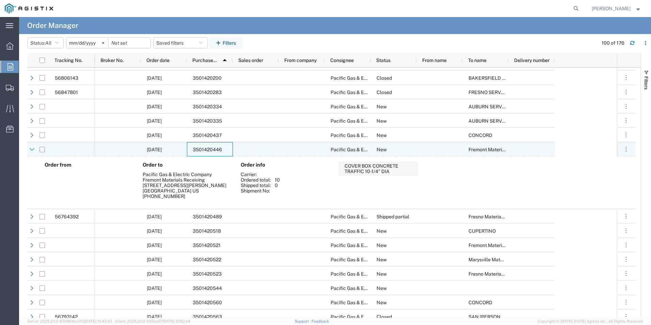
click at [42, 150] on input "Press Space to toggle row selection (unchecked)" at bounding box center [42, 149] width 5 height 5
checkbox input "true"
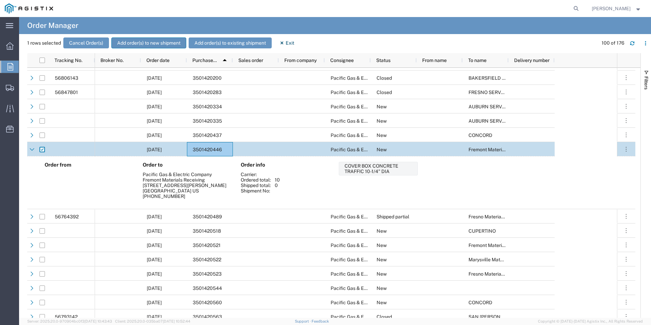
click at [144, 41] on button "Add order(s) to new shipment" at bounding box center [148, 42] width 75 height 11
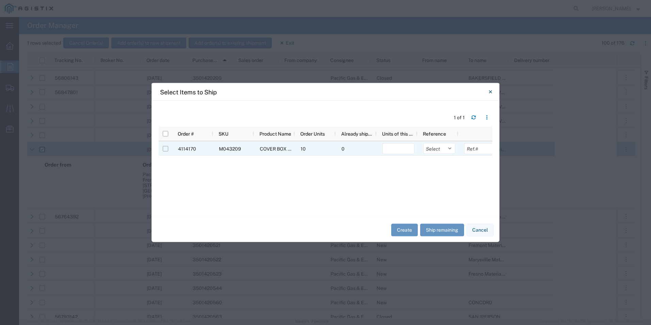
click at [166, 149] on input "Press Space to toggle row selection (unchecked)" at bounding box center [165, 148] width 5 height 5
checkbox input "true"
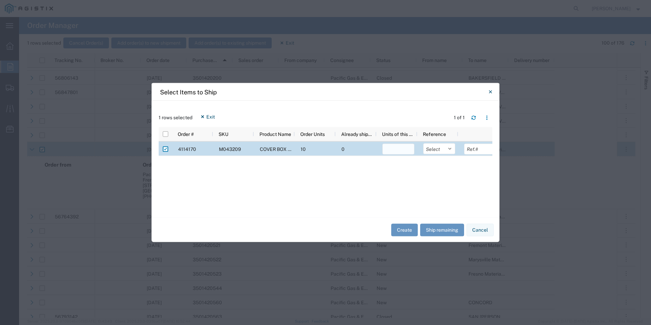
click at [396, 152] on input "number" at bounding box center [399, 149] width 32 height 11
type input "10"
click at [409, 176] on div "4114170 M043209 COVER BOX CONCRETE TRAFFIC 10-1/4" DIA 10 0 10 Select Purchase …" at bounding box center [326, 173] width 334 height 63
click at [403, 230] on button "Create" at bounding box center [404, 229] width 27 height 13
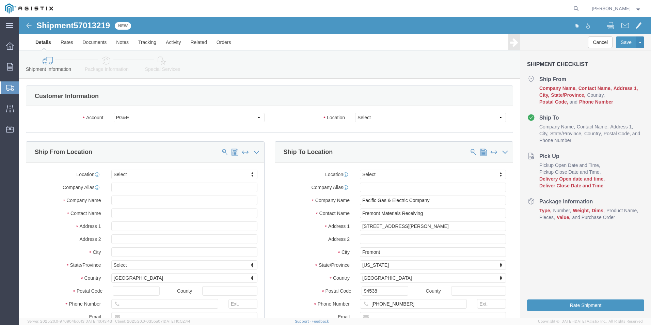
select select
click select "Select All Others [GEOGRAPHIC_DATA] [GEOGRAPHIC_DATA] [GEOGRAPHIC_DATA] [GEOGRA…"
select select "19740"
click select "Select All Others [GEOGRAPHIC_DATA] [GEOGRAPHIC_DATA] [GEOGRAPHIC_DATA] [GEOGRA…"
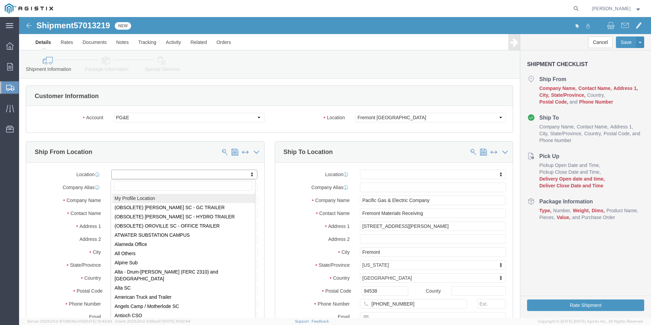
select select "MYPROFILE"
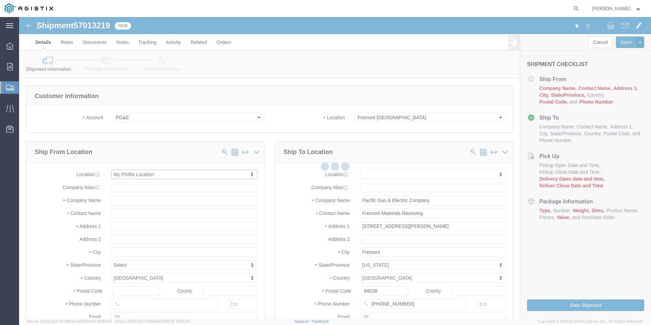
select select "CA"
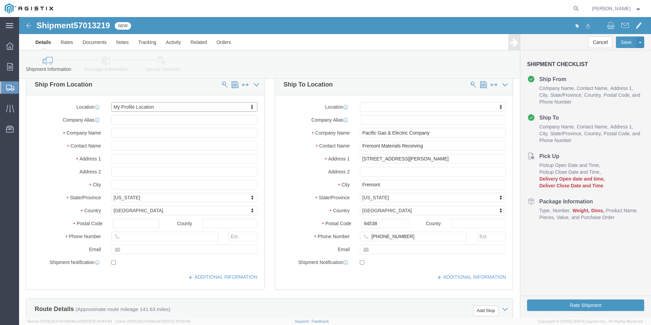
scroll to position [68, 0]
drag, startPoint x: 162, startPoint y: 129, endPoint x: 73, endPoint y: 132, distance: 89.0
click div "Contact Name"
type input "[PERSON_NAME]"
click input "RODIGO"
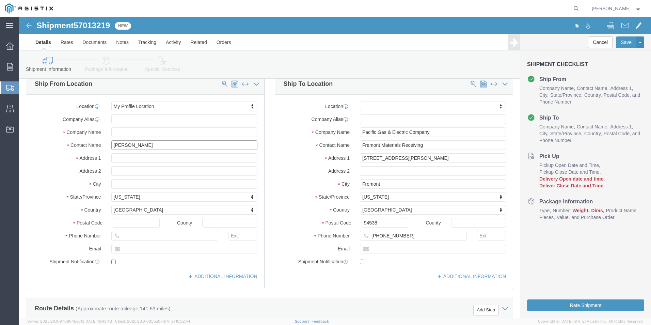
type input "[PERSON_NAME]"
drag, startPoint x: 140, startPoint y: 220, endPoint x: 72, endPoint y: 228, distance: 67.9
click div "Phone Number"
type input "[PHONE_NUMBER]"
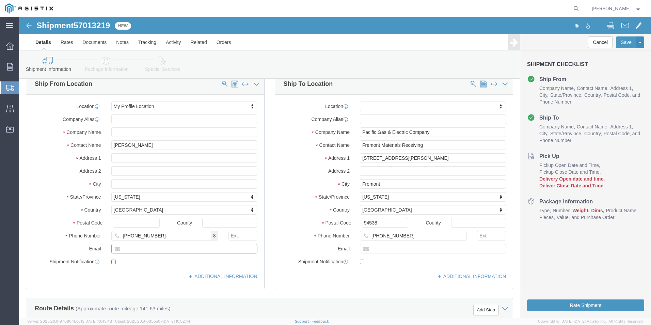
drag, startPoint x: 180, startPoint y: 232, endPoint x: 83, endPoint y: 232, distance: 96.4
click div "Email"
type input "[PERSON_NAME][EMAIL_ADDRESS][PERSON_NAME][DOMAIN_NAME]"
click div "Location My Profile Location My Profile Location (OBSOLETE) [GEOGRAPHIC_DATA] S…"
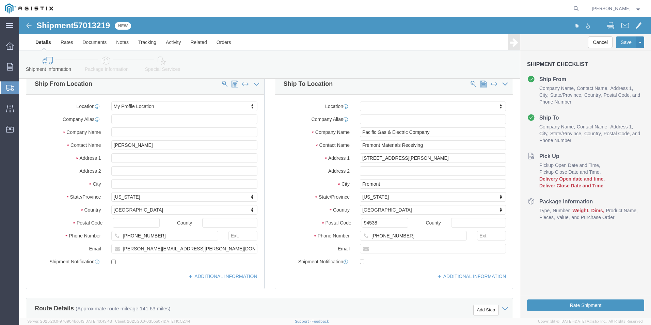
click label "Country"
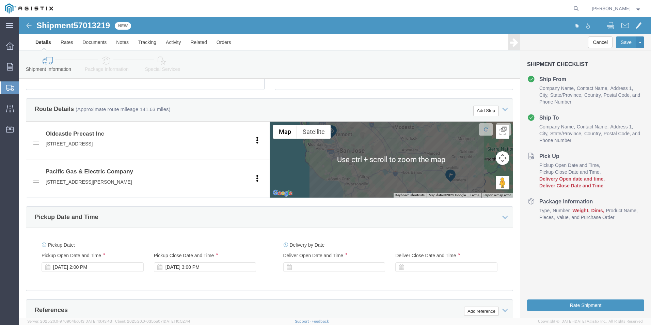
scroll to position [341, 0]
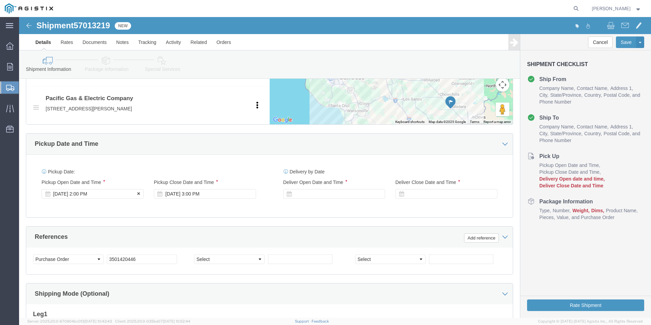
click div "[DATE] 2:00 PM"
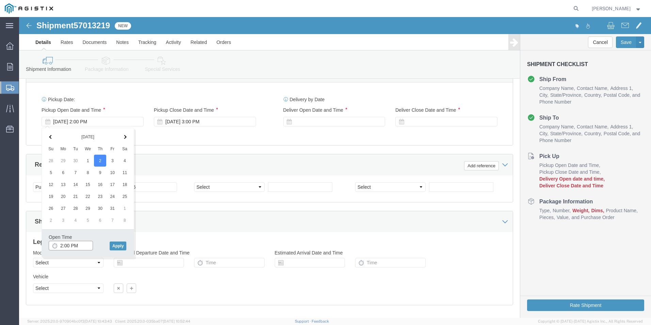
scroll to position [414, 0]
drag, startPoint x: 98, startPoint y: 226, endPoint x: 118, endPoint y: 189, distance: 42.4
click button "Apply"
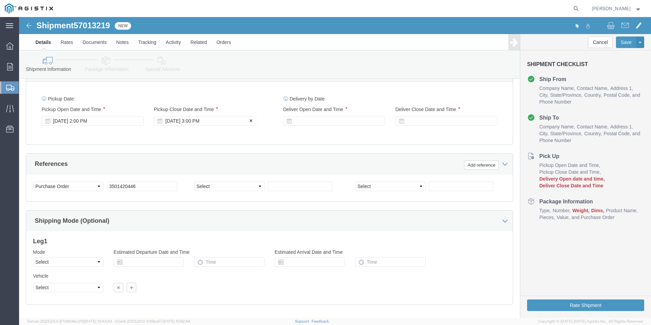
click div "[DATE] 3:00 PM"
type input "7:00 PM"
click button "Apply"
click div
drag, startPoint x: 299, startPoint y: 228, endPoint x: 289, endPoint y: 230, distance: 10.2
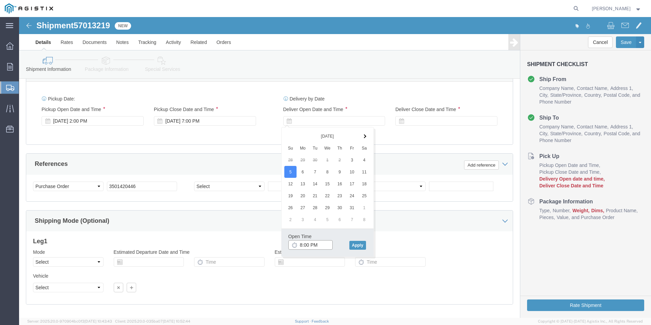
click input "8:00 PM"
click input "8:00 AM"
type input "9:00 AM"
click button "Apply"
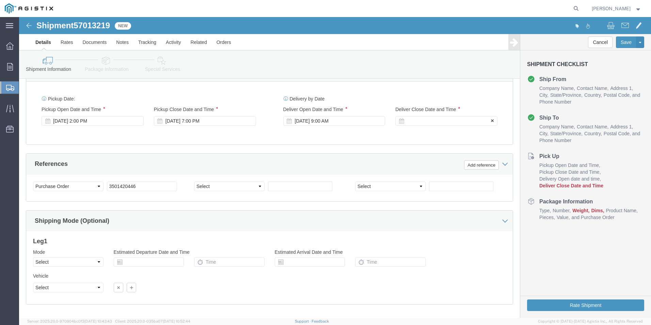
click div
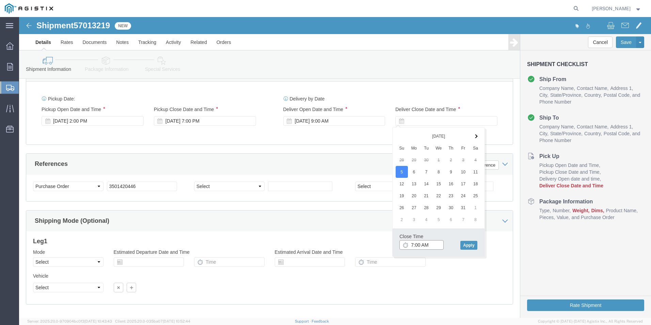
click input "7:00 AM"
type input "7:00 PM"
click button "Apply"
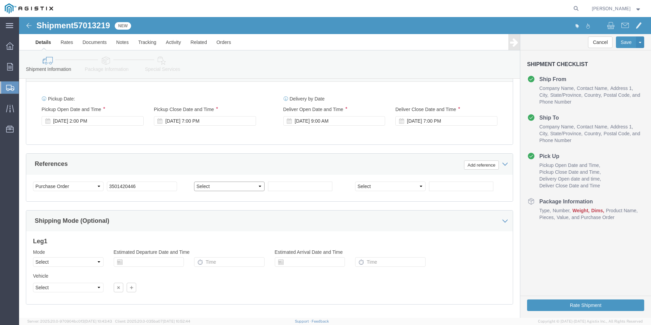
click select "Select Account Type Activity ID Airline Appointment Number ASN Batch Request # …"
select select "PRONUMBER"
click select "Select Account Type Activity ID Airline Appointment Number ASN Batch Request # …"
click input "text"
type input "612595"
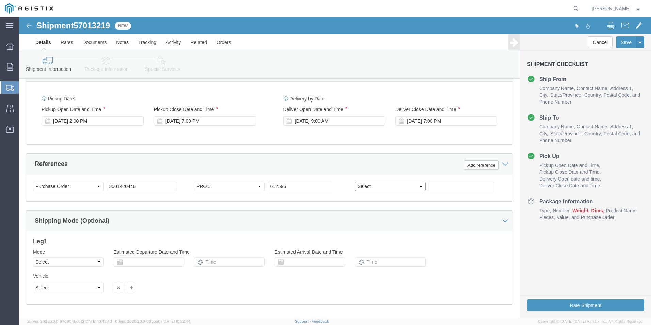
click select "Select Account Type Activity ID Airline Appointment Number ASN Batch Request # …"
select select "SALEORDR"
click select "Select Account Type Activity ID Airline Appointment Number ASN Batch Request # …"
click input "text"
type input "S0386225"
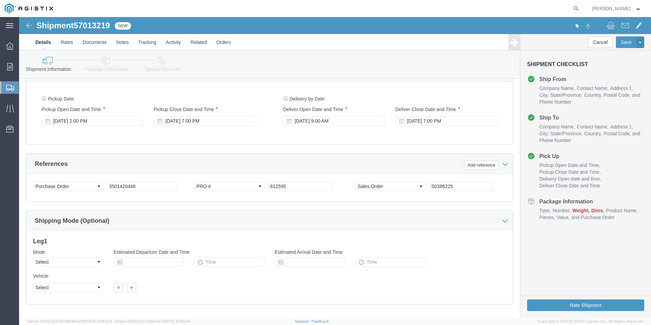
click div "Mode Select Air Less than Truckload Multi-Leg Ocean Freight Rail Small Parcel T…"
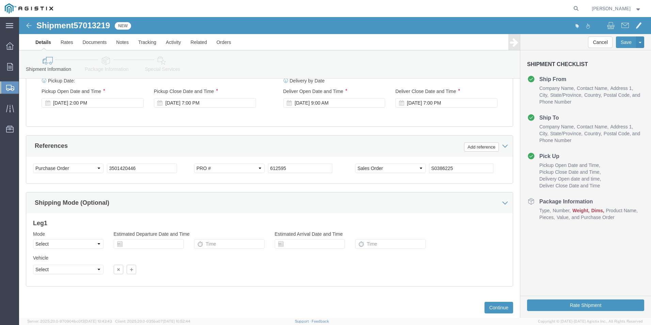
scroll to position [448, 0]
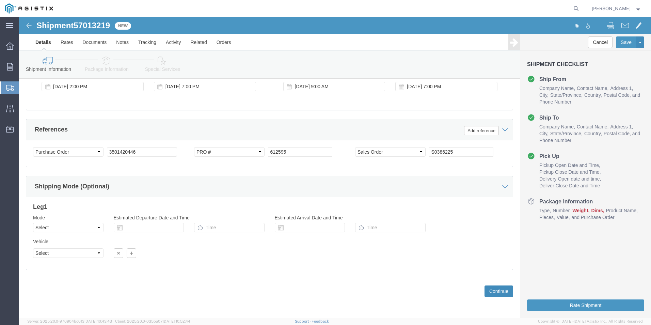
click button "Continue"
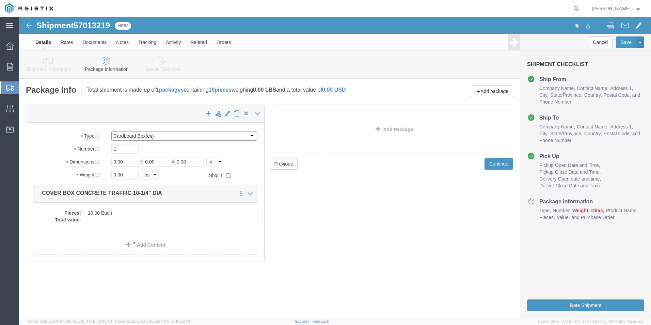
click select "Select Bulk Bundle(s) Cardboard Box(es) Carton(s) Crate(s) Drum(s) (Fiberboard)…"
select select "PSNS"
click select "Select Bulk Bundle(s) Cardboard Box(es) Carton(s) Crate(s) Drum(s) (Fiberboard)…"
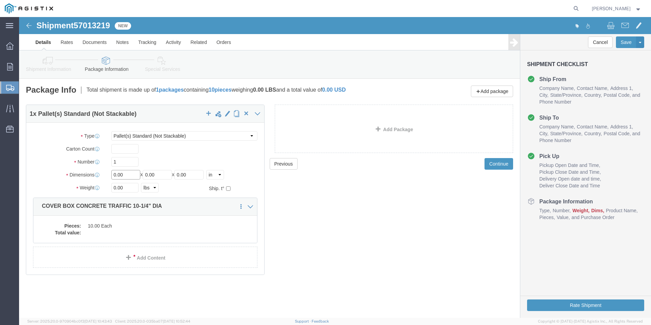
drag, startPoint x: 111, startPoint y: 158, endPoint x: 72, endPoint y: 160, distance: 39.6
click div "Dimensions Length 0.00 x Width 0.00 x Height 0.00 Select cm ft in"
type input "24"
drag, startPoint x: 145, startPoint y: 156, endPoint x: 119, endPoint y: 172, distance: 30.6
click div "Package Type Select Bulk Bundle(s) Cardboard Box(es) Carton(s) Crate(s) Drum(s)…"
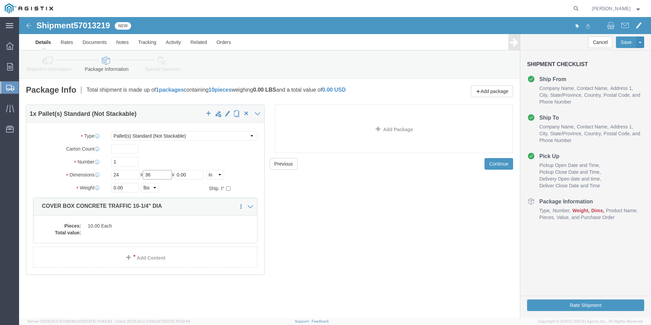
type input "36"
drag, startPoint x: 175, startPoint y: 157, endPoint x: 133, endPoint y: 163, distance: 42.9
click div "Package Type Select Bulk Bundle(s) Cardboard Box(es) Carton(s) Crate(s) Drum(s)…"
type input "24"
drag, startPoint x: 114, startPoint y: 171, endPoint x: 88, endPoint y: 172, distance: 26.2
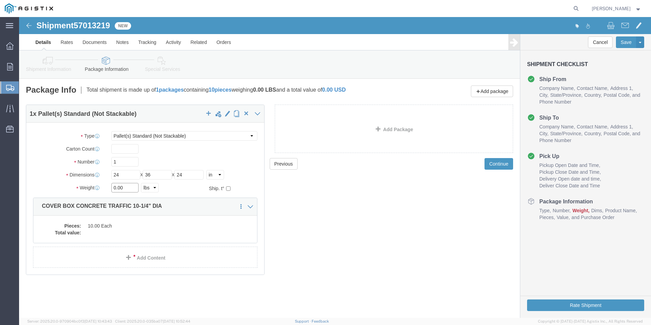
click div "0.00 Select kgs lbs"
type input "200"
click div "Previous Continue"
click dd
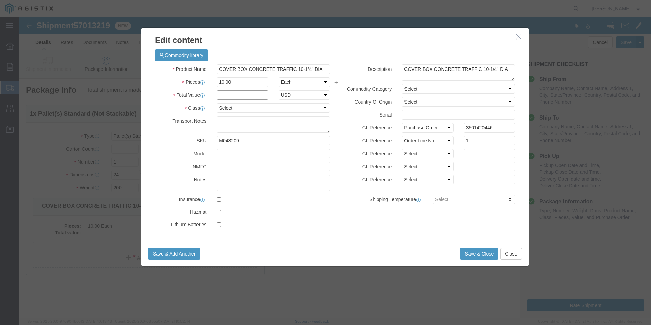
click input "text"
type input "1"
click select "Select 50 55 60 65 70 85 92.5 100 125 175 250 300 400"
select select "60"
click select "Select 50 55 60 65 70 85 92.5 100 125 175 250 300 400"
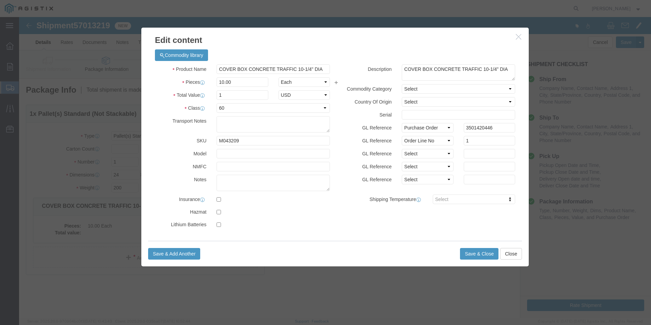
click div "Product Name COVER BOX CONCRETE TRAFFIC 10-1/4" DIA Pieces 10.00 Select Bag Bar…"
click button "Save & Close"
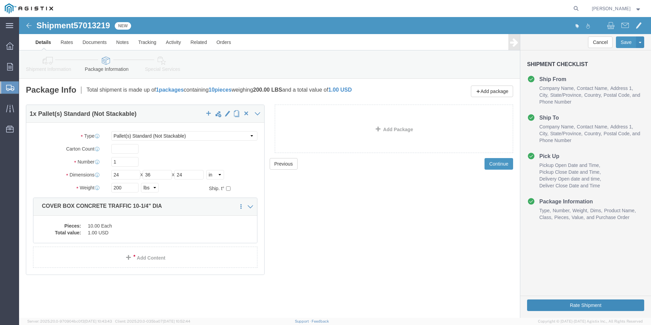
click button "Rate Shipment"
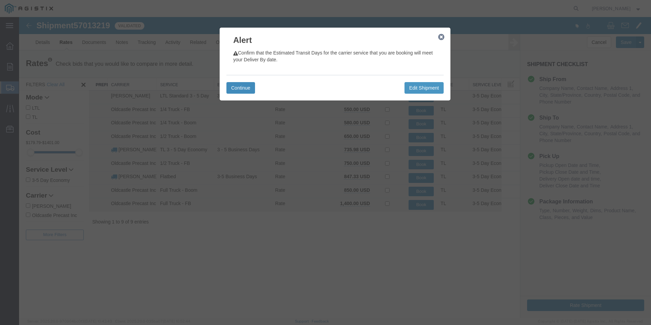
click at [244, 89] on button "Continue" at bounding box center [241, 88] width 29 height 12
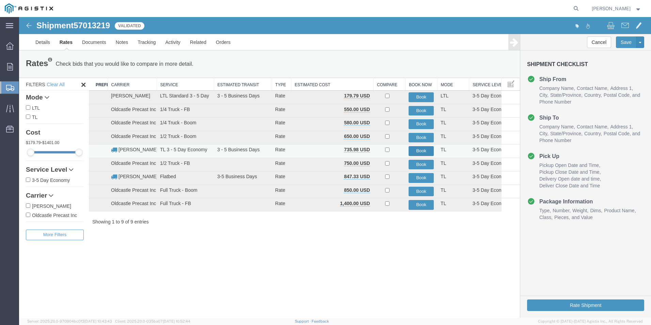
click at [420, 150] on button "Book" at bounding box center [421, 151] width 25 height 10
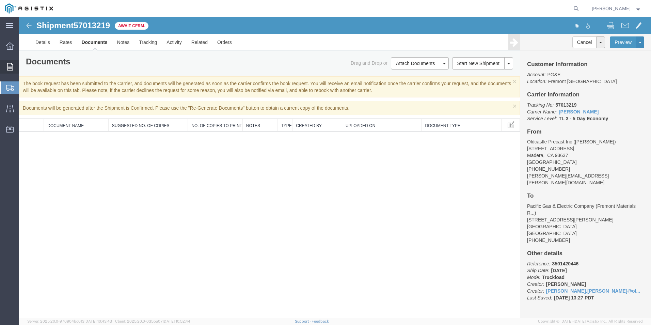
drag, startPoint x: 8, startPoint y: 66, endPoint x: 19, endPoint y: 68, distance: 11.0
click at [9, 66] on icon at bounding box center [10, 66] width 6 height 7
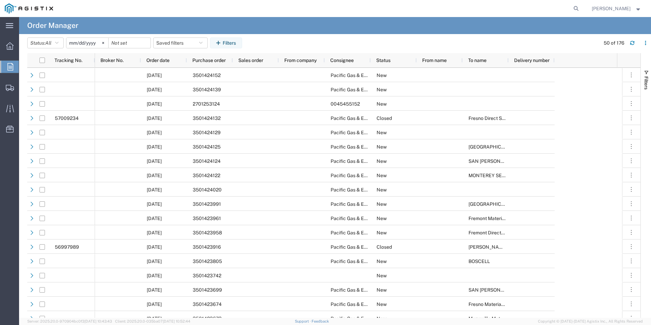
click at [24, 67] on span "Orders" at bounding box center [21, 67] width 5 height 14
click at [203, 61] on span "Purchase order" at bounding box center [208, 60] width 33 height 5
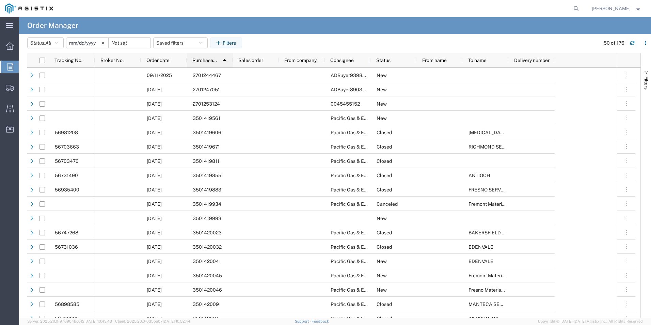
click at [218, 61] on span at bounding box center [223, 60] width 13 height 11
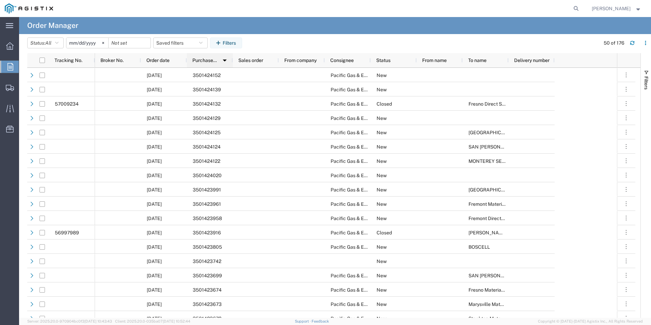
click at [214, 61] on span "Purchase order" at bounding box center [204, 60] width 25 height 5
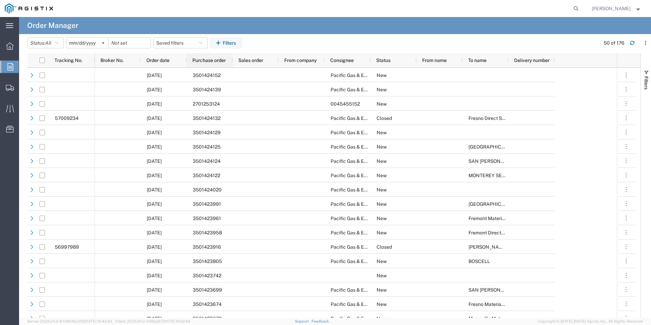
click at [216, 63] on div "Purchase order" at bounding box center [211, 60] width 38 height 11
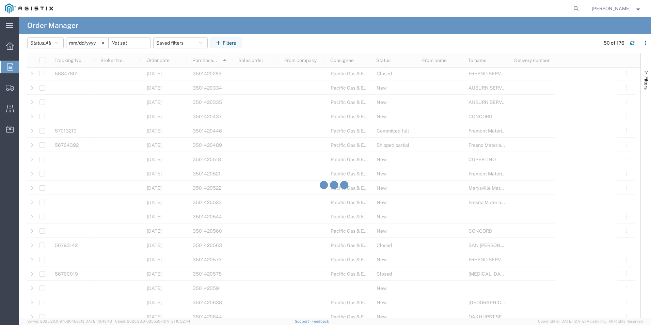
scroll to position [409, 0]
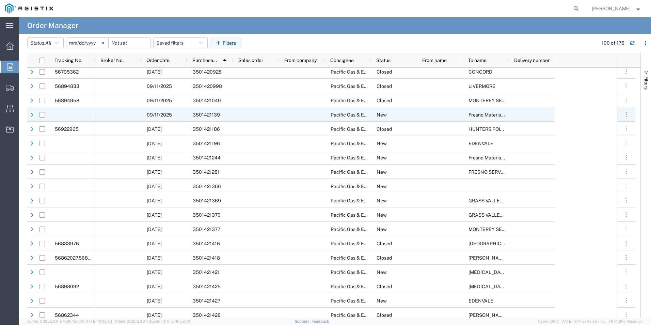
scroll to position [750, 0]
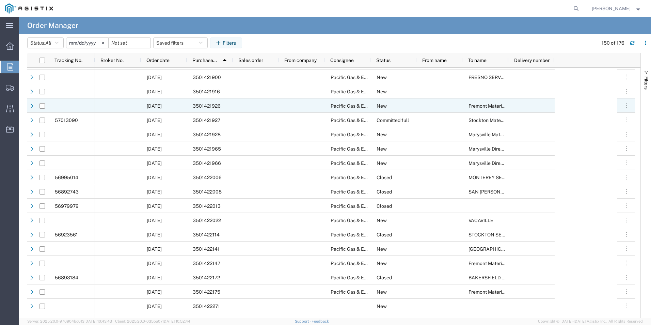
click at [229, 104] on div "3501421926" at bounding box center [210, 105] width 46 height 14
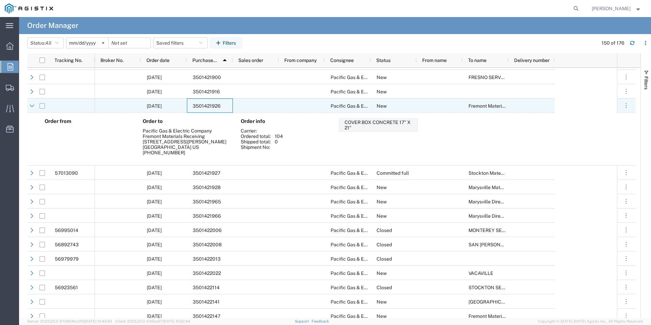
click at [43, 108] on input "Press Space to toggle row selection (unchecked)" at bounding box center [42, 105] width 5 height 5
checkbox input "true"
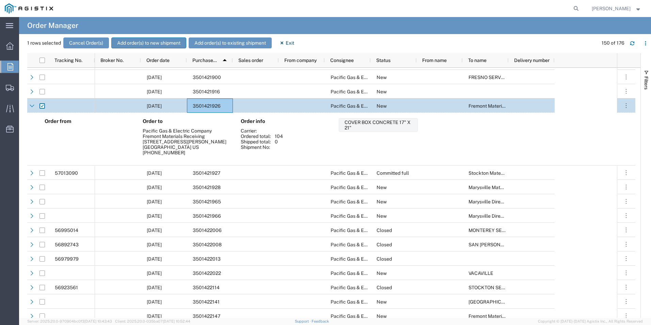
click at [149, 41] on button "Add order(s) to new shipment" at bounding box center [148, 42] width 75 height 11
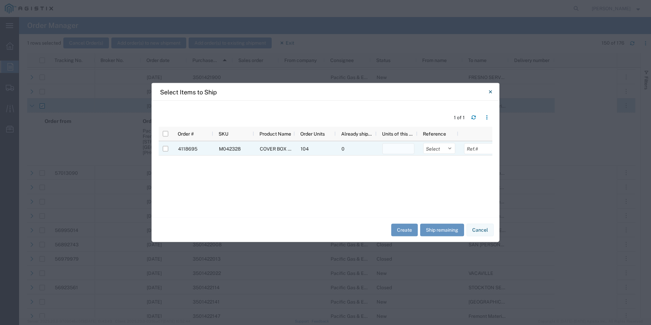
click at [390, 151] on input "number" at bounding box center [399, 148] width 32 height 11
type input "104"
click at [379, 190] on div "4118695 M042328 COVER BOX CONCRETE 17" X 21" 104 0 104 Select Purchase Order De…" at bounding box center [326, 173] width 334 height 64
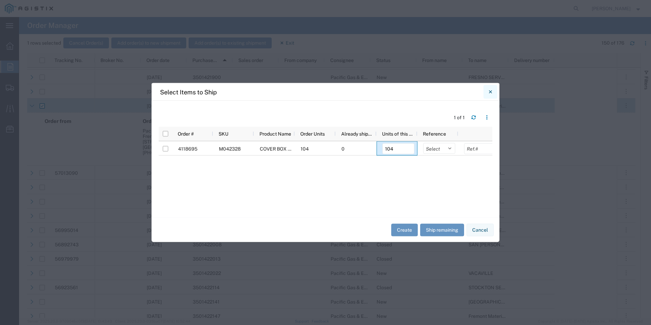
click at [490, 93] on icon "Close" at bounding box center [490, 92] width 3 height 8
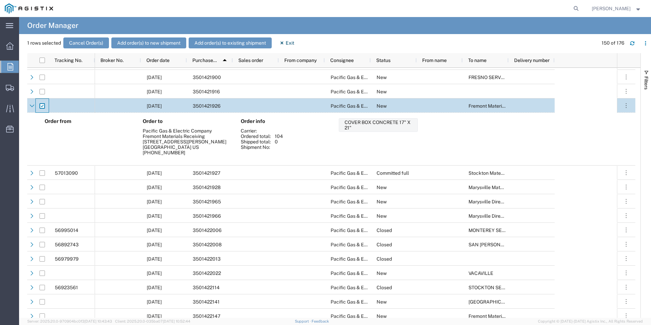
click at [37, 102] on div at bounding box center [42, 106] width 13 height 14
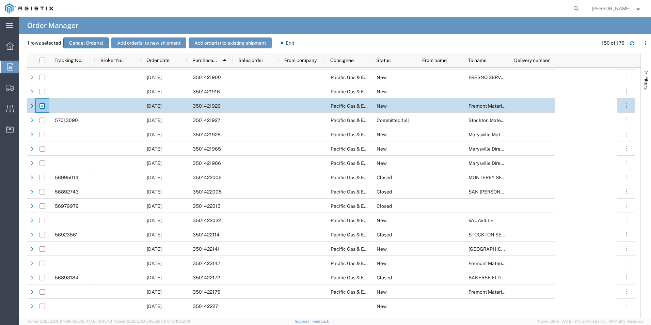
click at [86, 43] on button "Cancel Order(s)" at bounding box center [86, 42] width 46 height 11
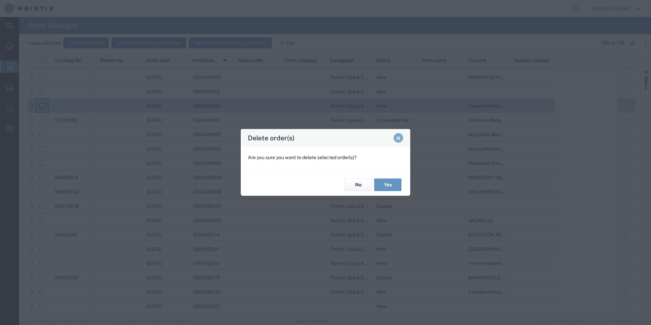
click at [398, 140] on span "Close" at bounding box center [398, 138] width 5 height 5
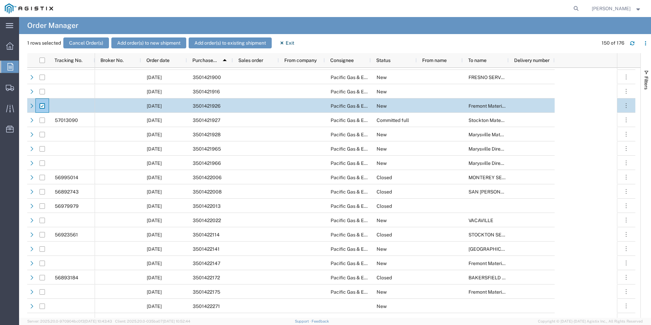
click at [287, 37] on header "1 rows selected Cancel Order(s) Add order(s) to new shipment Add order(s) to ex…" at bounding box center [339, 43] width 624 height 19
click at [290, 39] on button "Exit" at bounding box center [287, 42] width 26 height 11
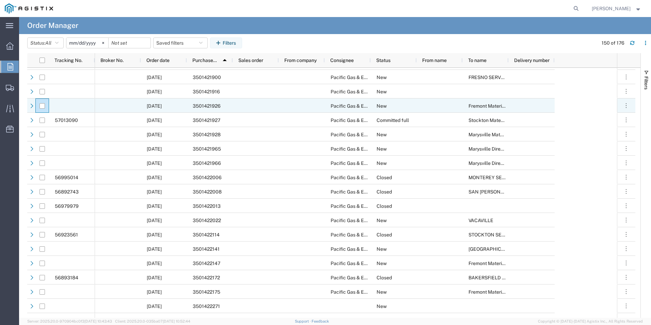
click at [217, 107] on span "3501421926" at bounding box center [207, 105] width 28 height 5
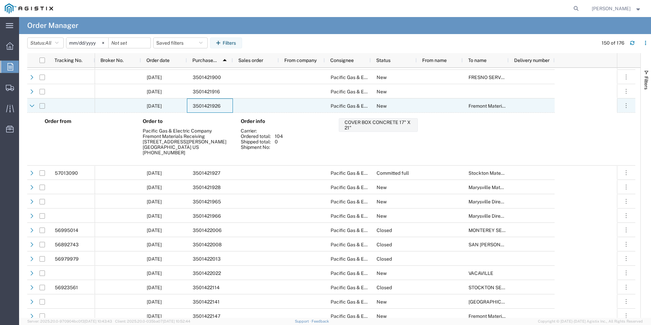
click at [42, 105] on input "Press Space to toggle row selection (unchecked)" at bounding box center [42, 105] width 5 height 5
checkbox input "true"
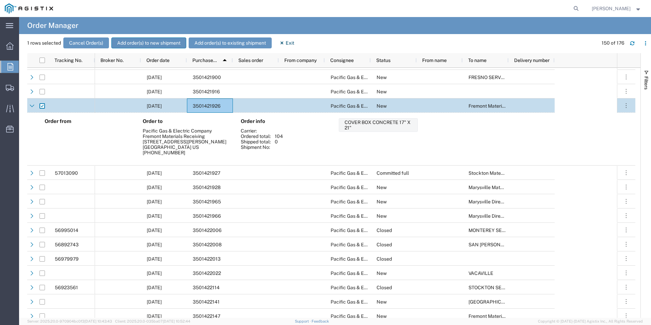
click at [170, 40] on button "Add order(s) to new shipment" at bounding box center [148, 42] width 75 height 11
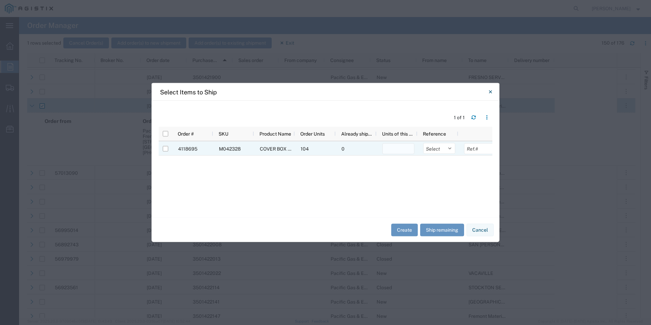
click at [394, 150] on input "number" at bounding box center [399, 148] width 32 height 11
type input "104"
click at [168, 152] on div at bounding box center [165, 149] width 5 height 14
click at [166, 149] on input "Press Space to toggle row selection (unchecked)" at bounding box center [165, 148] width 5 height 5
checkbox input "true"
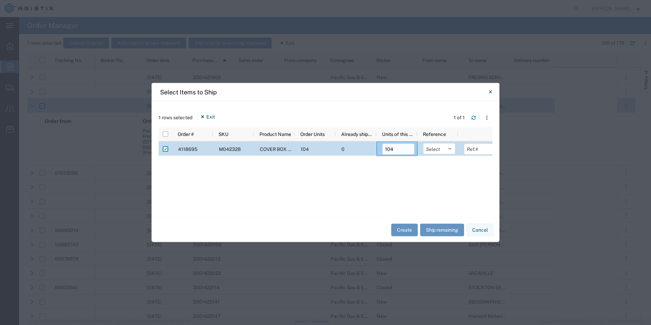
click at [402, 150] on input "104" at bounding box center [399, 149] width 32 height 11
drag, startPoint x: 402, startPoint y: 150, endPoint x: 371, endPoint y: 149, distance: 31.7
click at [371, 149] on div "4118695 M042328 COVER BOX CONCRETE 17" X 21" 104 0 104 Select Purchase Order De…" at bounding box center [329, 149] width 341 height 14
type input "104"
click at [383, 181] on div "4118695 M042328 COVER BOX CONCRETE 17" X 21" 104 0 104 Select Purchase Order De…" at bounding box center [326, 173] width 334 height 63
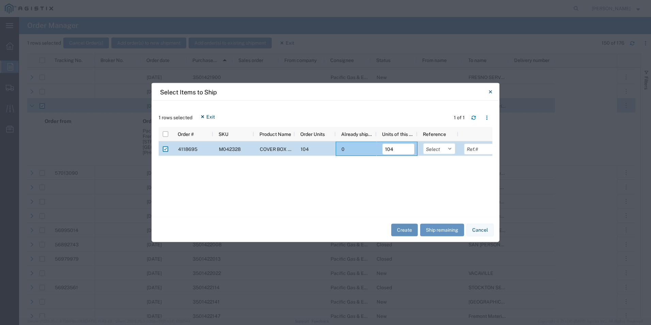
click at [411, 231] on button "Create" at bounding box center [404, 229] width 27 height 13
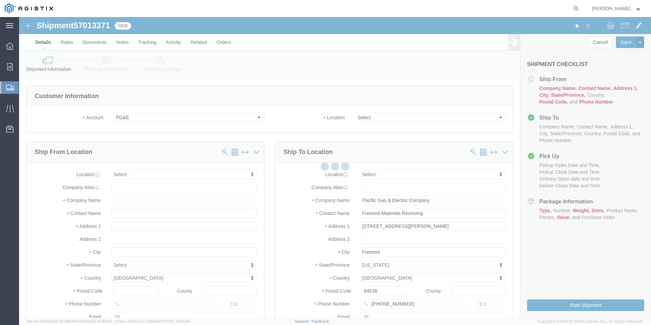
select select
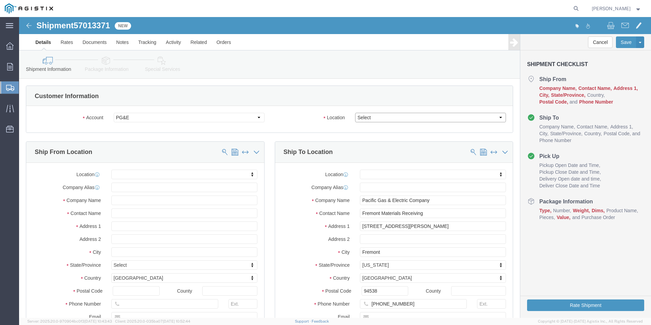
click select "Select All Others [GEOGRAPHIC_DATA] [GEOGRAPHIC_DATA] [GEOGRAPHIC_DATA] [GEOGRA…"
select select "19740"
click select "Select All Others [GEOGRAPHIC_DATA] [GEOGRAPHIC_DATA] [GEOGRAPHIC_DATA] [GEOGRA…"
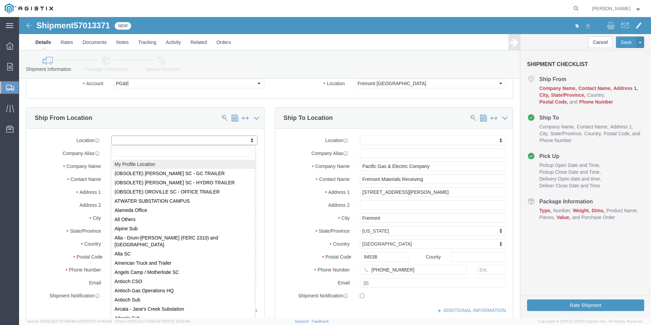
select select "MYPROFILE"
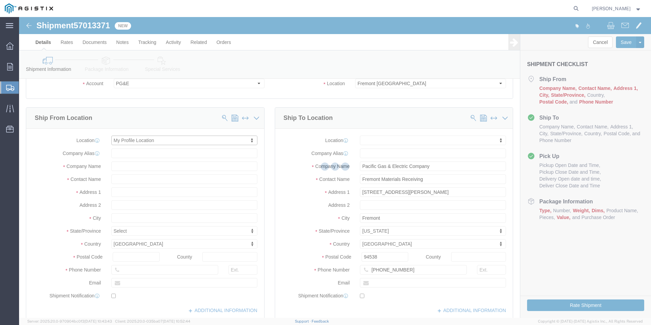
select select "CA"
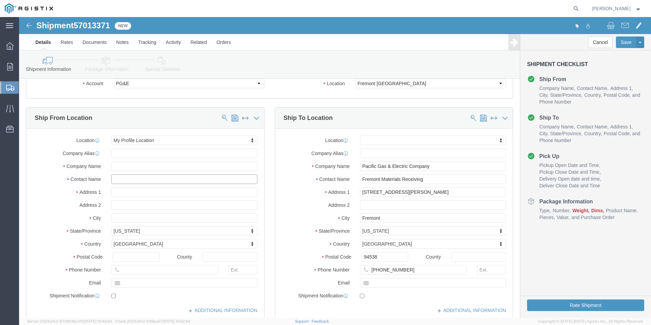
drag, startPoint x: 153, startPoint y: 161, endPoint x: 67, endPoint y: 163, distance: 85.2
click div "Contact Name"
type input "[PERSON_NAME]"
drag, startPoint x: 136, startPoint y: 255, endPoint x: 103, endPoint y: 256, distance: 33.1
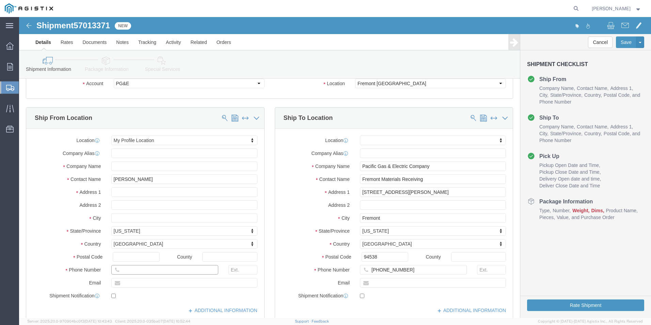
click input "text"
type input "[PHONE_NUMBER]"
drag, startPoint x: 174, startPoint y: 269, endPoint x: 84, endPoint y: 280, distance: 90.6
click div "Location My Profile Location My Profile Location (OBSOLETE) [GEOGRAPHIC_DATA] S…"
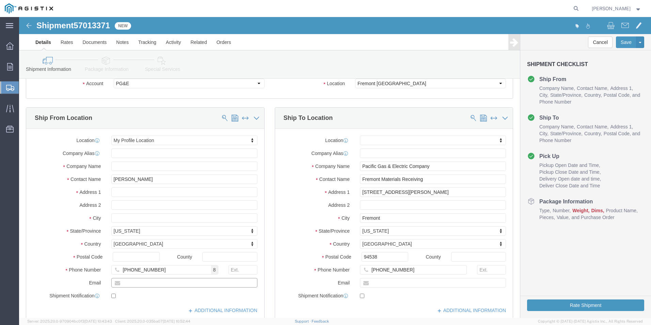
type input "[PERSON_NAME][EMAIL_ADDRESS][PERSON_NAME][DOMAIN_NAME]"
drag, startPoint x: 130, startPoint y: 285, endPoint x: 124, endPoint y: 290, distance: 8.5
click div "Location My Profile Location My Profile Location (OBSOLETE) [GEOGRAPHIC_DATA] S…"
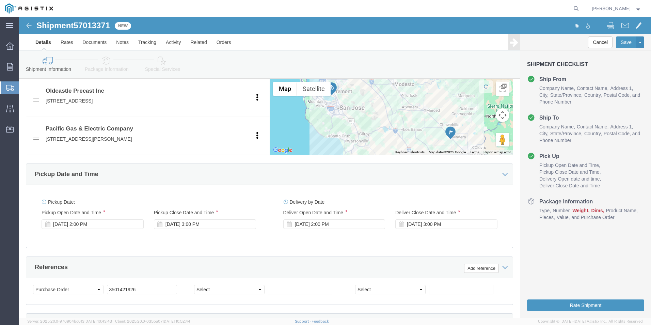
scroll to position [375, 0]
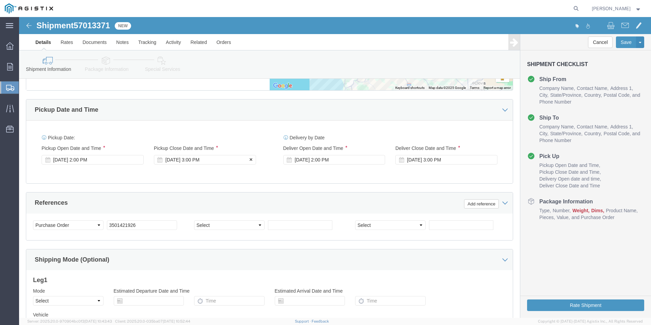
click div "[DATE] 3:00 PM"
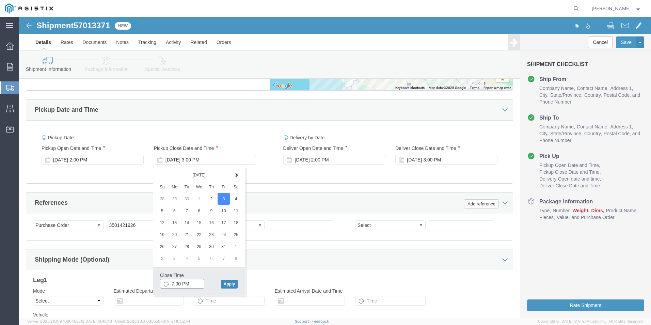
type input "7:00 PM"
click button "Apply"
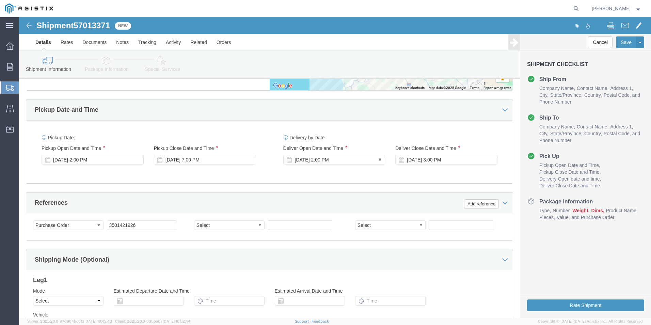
click div "[DATE] 2:00 PM"
click th
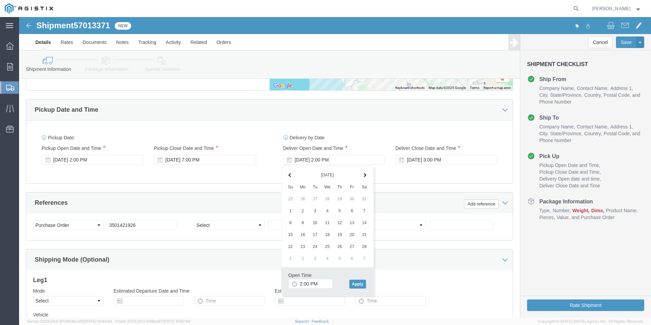
click th
click span
click th
drag, startPoint x: 291, startPoint y: 267, endPoint x: 318, endPoint y: 270, distance: 26.7
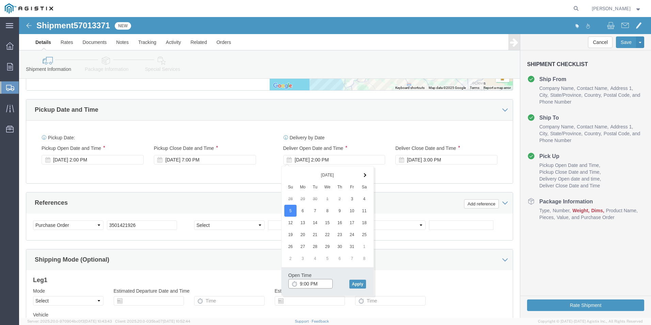
click div "Open Time 9:00 PM"
type input "9:00 AM"
click button "Apply"
click div "[DATE] 3:00 PM"
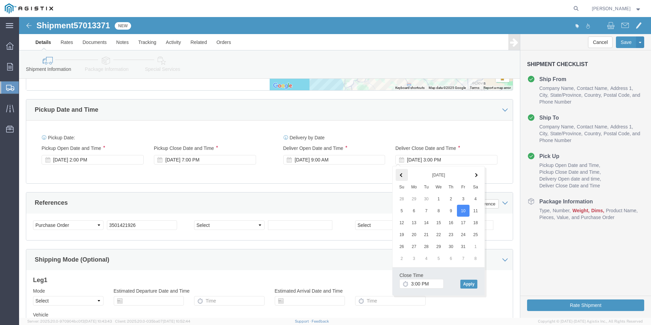
click span
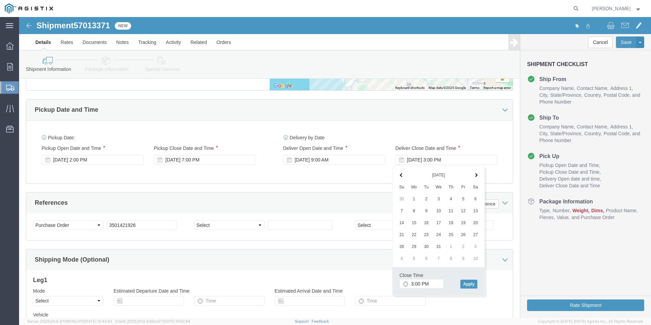
click span
click th
drag, startPoint x: 394, startPoint y: 267, endPoint x: 390, endPoint y: 268, distance: 4.0
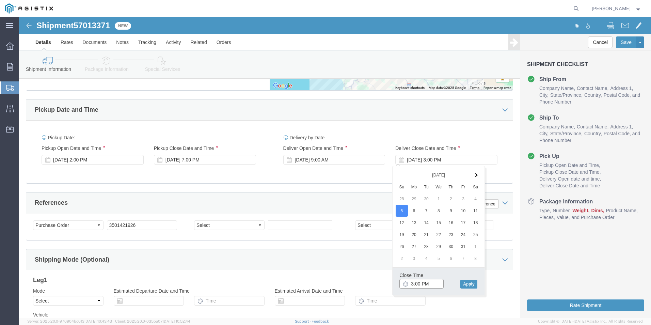
click input "3:00 PM"
type input "6:00 PM"
drag, startPoint x: 448, startPoint y: 266, endPoint x: 446, endPoint y: 264, distance: 3.6
click button "Apply"
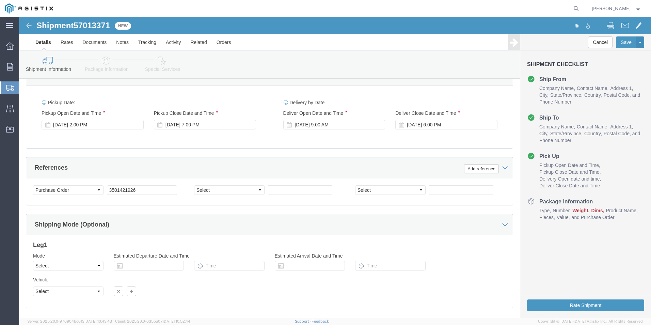
scroll to position [443, 0]
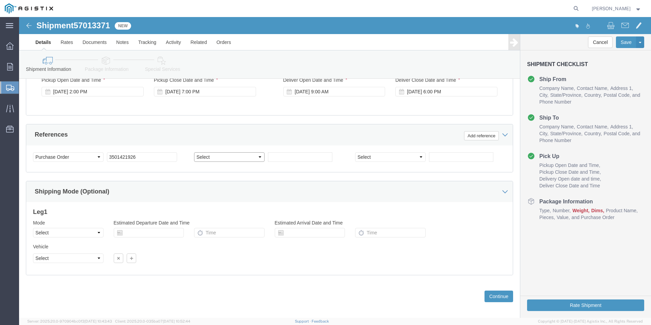
click select "Select Account Type Activity ID Airline Appointment Number ASN Batch Request # …"
select select "PRONUMBER"
click select "Select Account Type Activity ID Airline Appointment Number ASN Batch Request # …"
click input "text"
type input "612611"
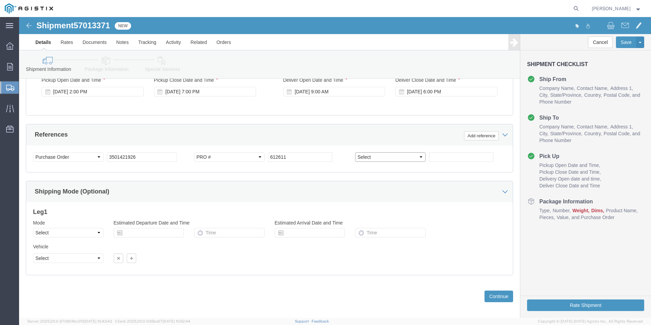
drag, startPoint x: 383, startPoint y: 139, endPoint x: 376, endPoint y: 135, distance: 8.4
click select "Select Account Type Activity ID Airline Appointment Number ASN Batch Request # …"
select select "SALEORDR"
click select "Select Account Type Activity ID Airline Appointment Number ASN Batch Request # …"
click input "text"
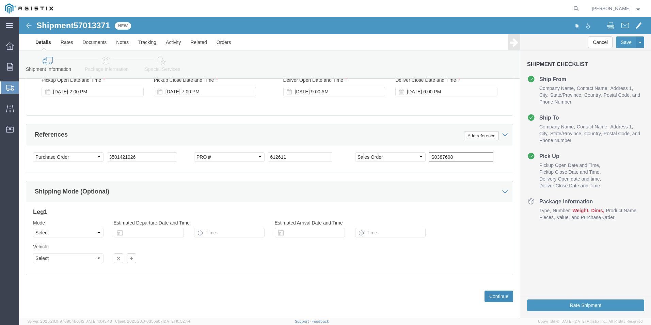
type input "S0387698"
click button "Continue"
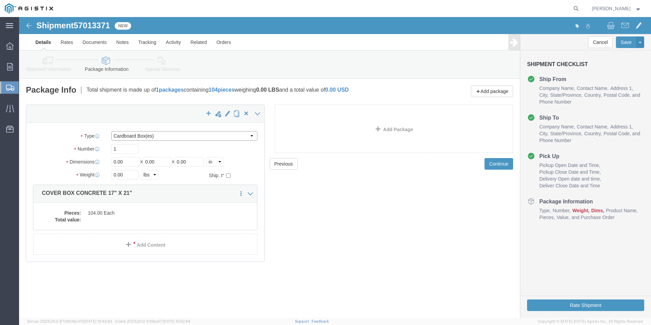
click select "Select Bulk Bundle(s) Cardboard Box(es) Carton(s) Crate(s) Drum(s) (Fiberboard)…"
select select "PSNS"
click select "Select Bulk Bundle(s) Cardboard Box(es) Carton(s) Crate(s) Drum(s) (Fiberboard)…"
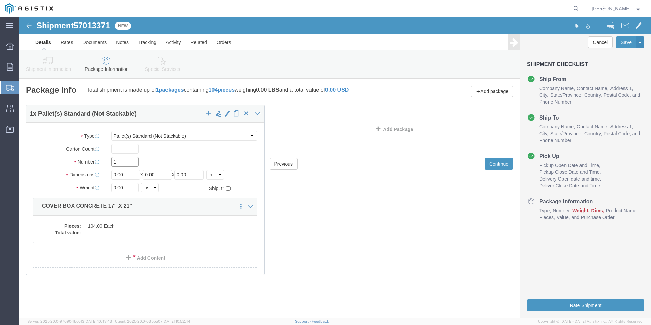
drag, startPoint x: 110, startPoint y: 147, endPoint x: 94, endPoint y: 148, distance: 16.7
click input "1"
type input "6"
click input "0.00"
drag, startPoint x: 112, startPoint y: 156, endPoint x: 102, endPoint y: 158, distance: 10.4
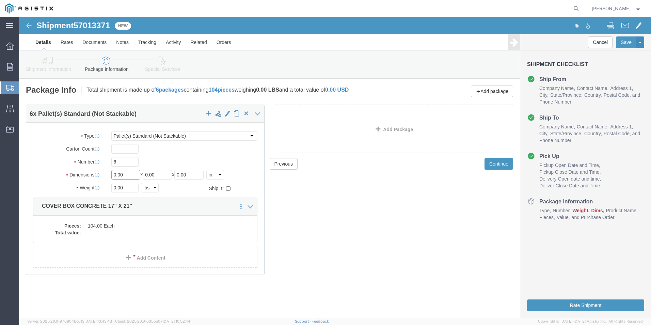
click input "0.00"
type input "3"
type input "24"
drag, startPoint x: 145, startPoint y: 158, endPoint x: 114, endPoint y: 158, distance: 31.0
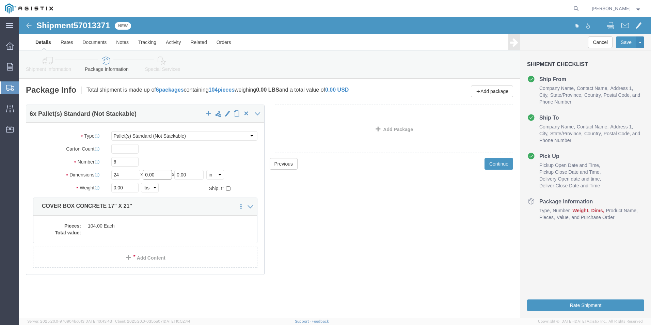
click div "Length 24 x Width 0.00 x Height 0.00 Select cm ft in"
type input "36"
drag, startPoint x: 163, startPoint y: 160, endPoint x: 154, endPoint y: 160, distance: 9.2
click div "Length 24 x Width 36 x Height 0.00 Select cm ft in"
type input "36"
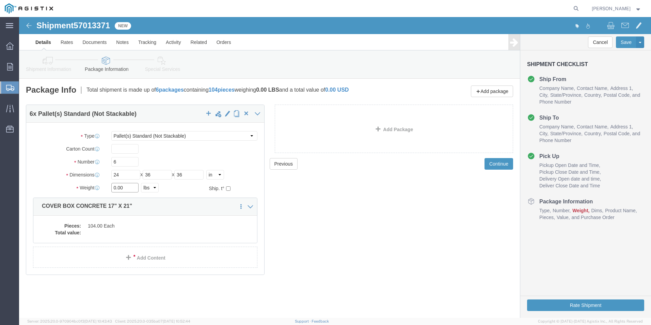
drag, startPoint x: 111, startPoint y: 170, endPoint x: 96, endPoint y: 169, distance: 14.7
click input "0.00"
type input "0"
type input "4710"
click dd "104.00 Each"
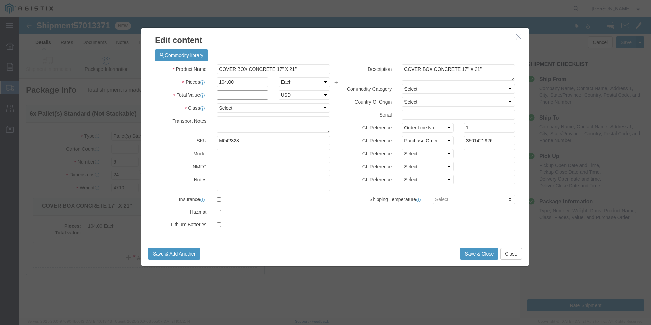
click input "text"
type input "1"
click select "Select 50 55 60 65 70 85 92.5 100 125 175 250 300 400"
select select "60"
click select "Select 50 55 60 65 70 85 92.5 100 125 175 250 300 400"
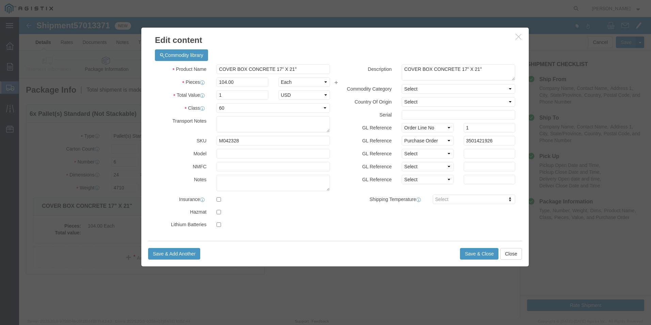
click div "Product Name COVER BOX CONCRETE 17" X 21" Pieces 104.00 Select Bag Barrels 100B…"
click input "COVER BOX CONCRETE 17" X 21""
drag, startPoint x: 282, startPoint y: 53, endPoint x: 174, endPoint y: 59, distance: 107.8
click div "Product Name COVER BOX CONCRETE 17" X 21" Pieces 104.00 Select Bag Barrels 100B…"
type input "LID B26 G (VENTED) PG&E"
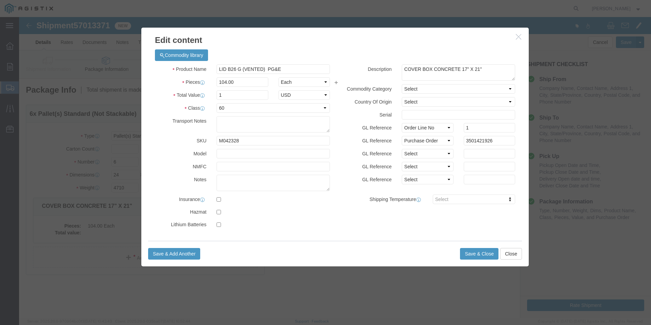
click div "Product Name LID B26 G (VENTED) PG&E Pieces 104.00 Select Bag Barrels 100Board …"
click button "Save & Close"
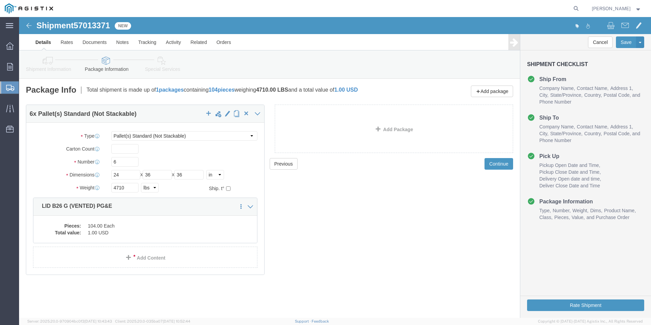
click h4 "Pick Up"
click at [11, 65] on icon at bounding box center [10, 66] width 6 height 7
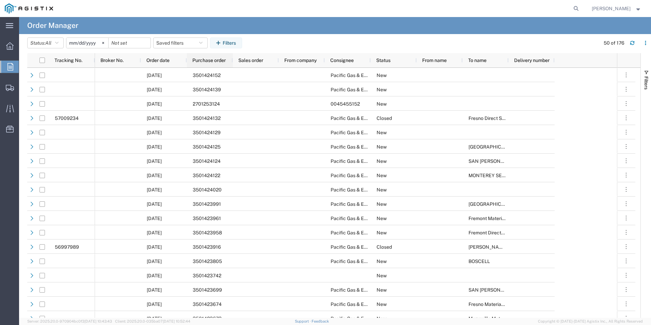
click at [215, 58] on span "Purchase order" at bounding box center [208, 60] width 33 height 5
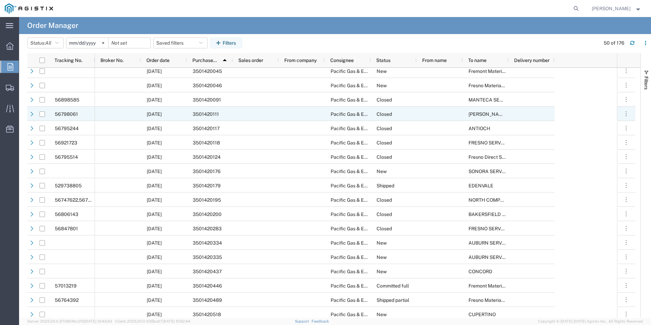
scroll to position [341, 0]
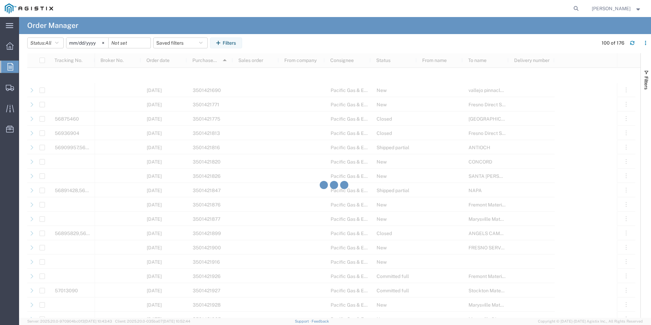
scroll to position [1363, 0]
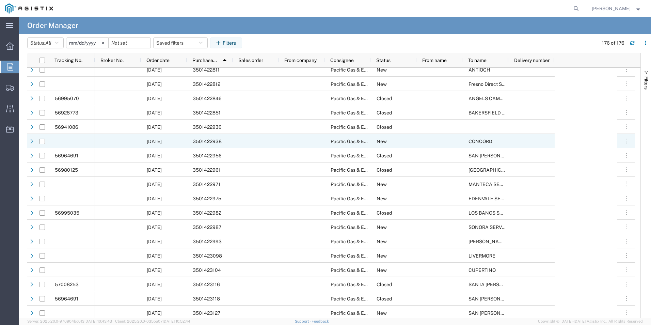
scroll to position [1823, 0]
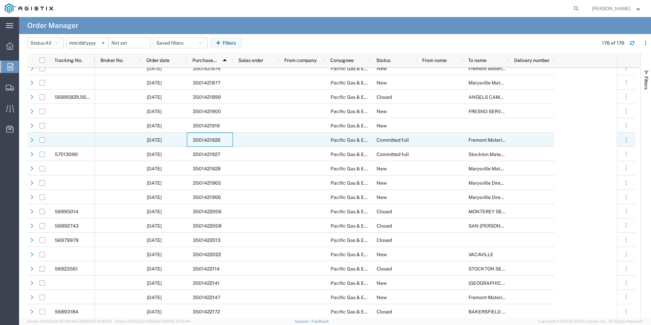
click at [222, 139] on div "3501421926" at bounding box center [210, 140] width 46 height 14
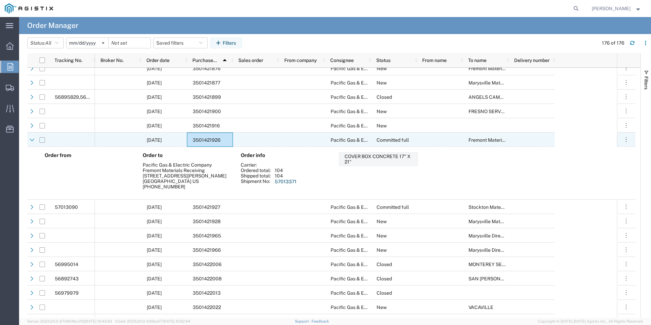
click at [43, 140] on input "Press Space to toggle row selection (unchecked)" at bounding box center [42, 139] width 5 height 5
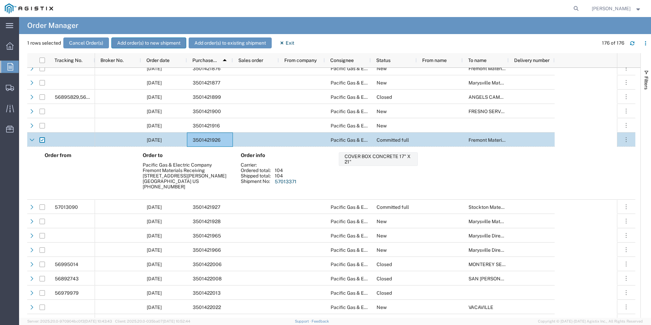
click at [144, 40] on button "Add order(s) to new shipment" at bounding box center [148, 42] width 75 height 11
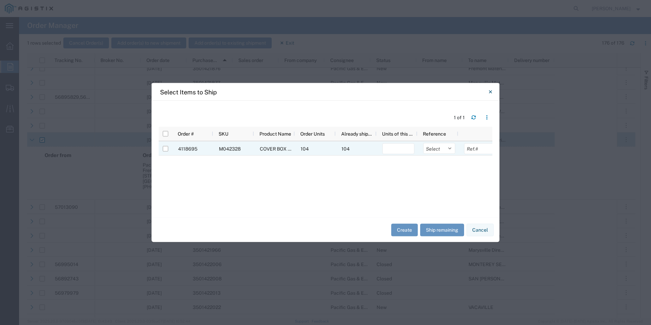
click at [283, 147] on span "COVER BOX CONCRETE 17" X 21"" at bounding box center [297, 148] width 74 height 5
click at [478, 231] on button "Cancel" at bounding box center [480, 229] width 27 height 13
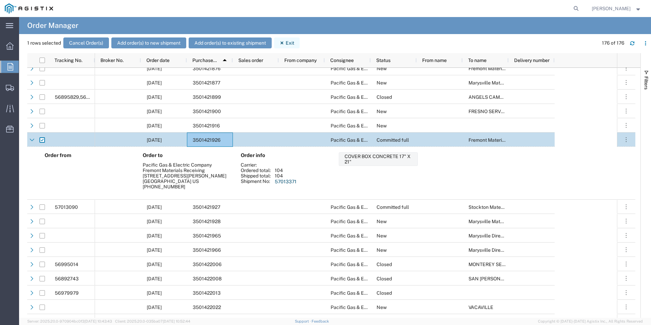
click at [291, 47] on button "Exit" at bounding box center [287, 42] width 26 height 11
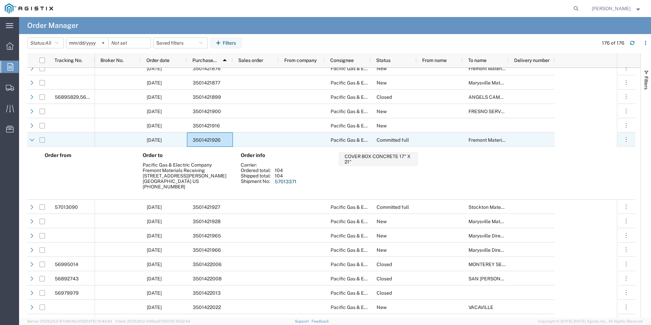
click at [43, 140] on input "Press Space to toggle row selection (unchecked)" at bounding box center [42, 139] width 5 height 5
checkbox input "true"
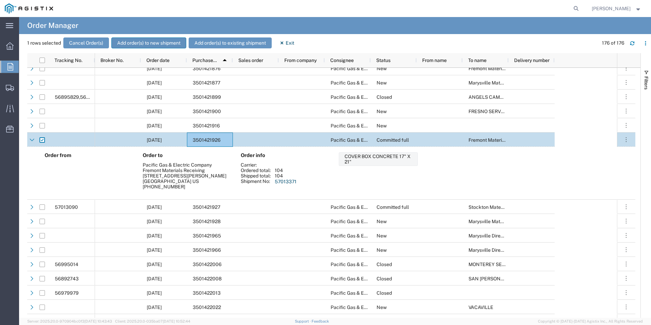
click at [158, 41] on button "Add order(s) to new shipment" at bounding box center [148, 42] width 75 height 11
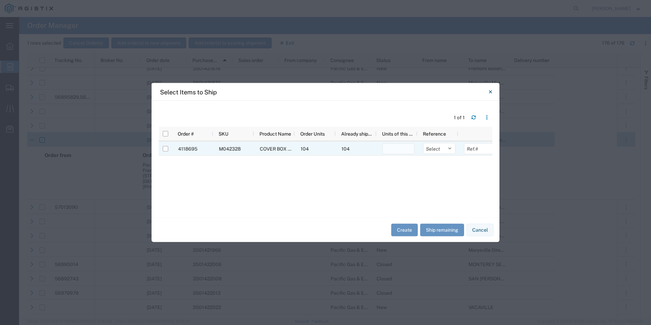
click at [393, 152] on input "number" at bounding box center [399, 148] width 32 height 11
type input "104"
click at [165, 150] on input "Press Space to toggle row selection (unchecked)" at bounding box center [165, 148] width 5 height 5
checkbox input "true"
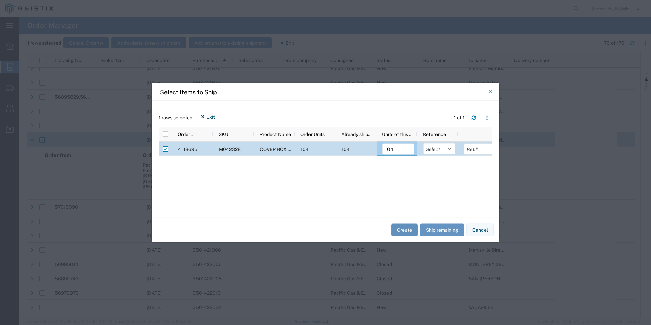
click at [405, 233] on button "Create" at bounding box center [404, 229] width 27 height 13
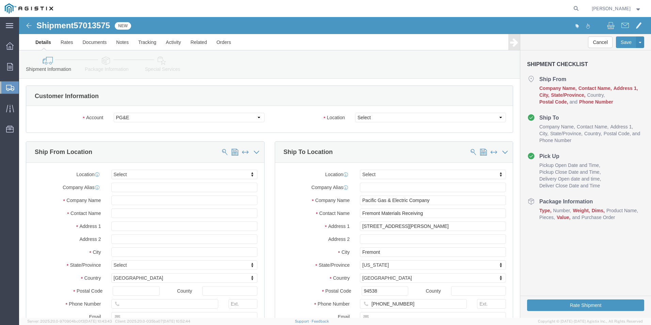
select select
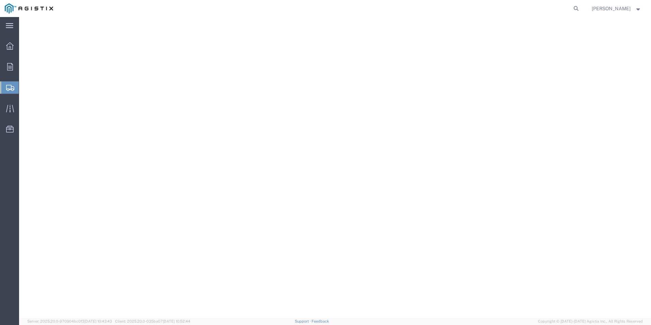
select select
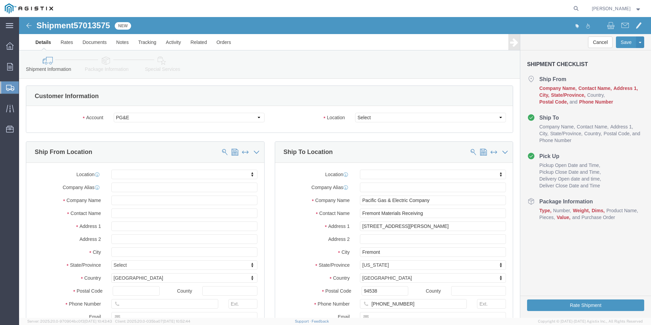
select select "19740"
click select "Select All Others [GEOGRAPHIC_DATA] [GEOGRAPHIC_DATA] [GEOGRAPHIC_DATA] [GEOGRA…"
click div "Location My Profile Location (OBSOLETE) BURNEY SC - GC TRAILER (OBSOLETE) BURNE…"
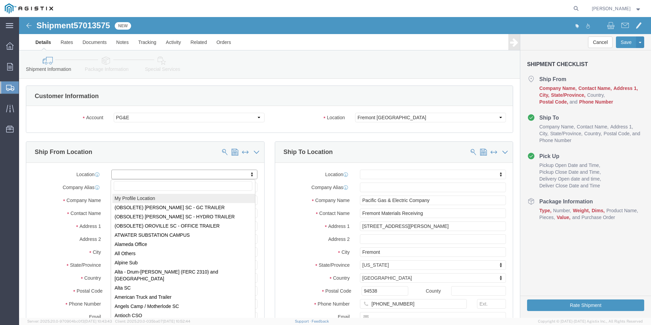
select select "MYPROFILE"
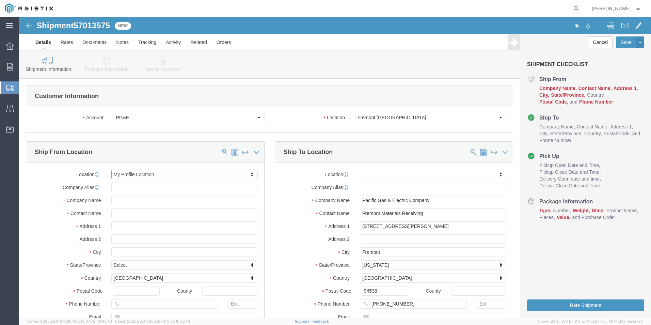
select select "CA"
drag, startPoint x: 138, startPoint y: 199, endPoint x: 83, endPoint y: 199, distance: 54.9
click div "Contact Name"
type input "[PERSON_NAME]"
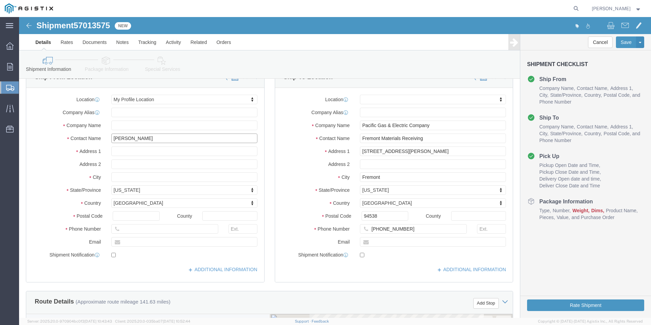
scroll to position [136, 0]
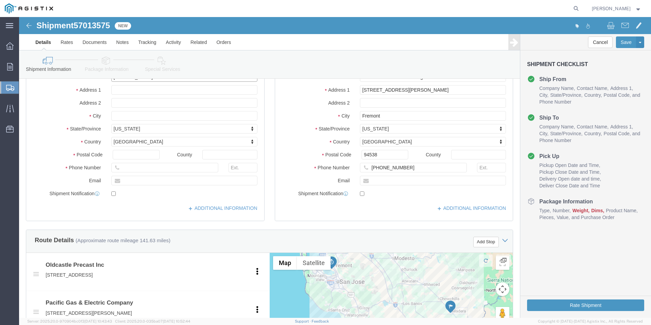
type input "[PERSON_NAME]"
drag, startPoint x: 183, startPoint y: 164, endPoint x: 87, endPoint y: 160, distance: 95.4
click div
type input "[PERSON_NAME][EMAIL_ADDRESS][PERSON_NAME][DOMAIN_NAME]"
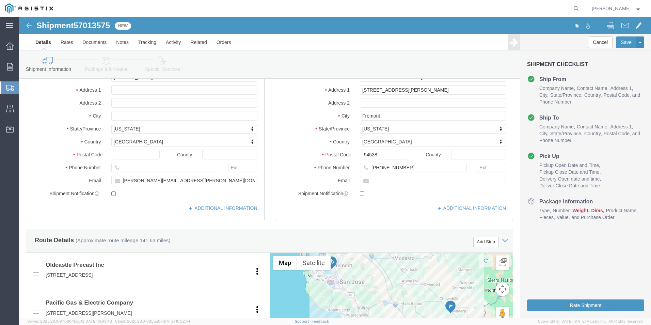
click div "Location My Profile Location My Profile Location (OBSOLETE) [GEOGRAPHIC_DATA] S…"
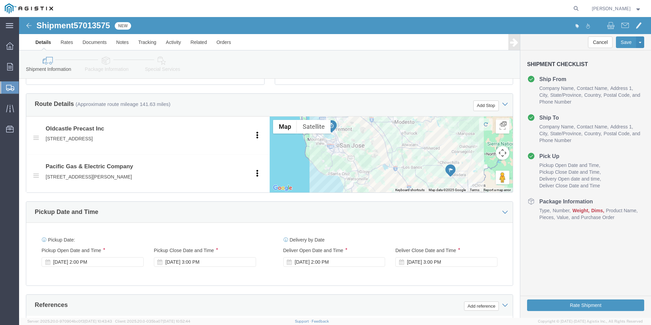
scroll to position [375, 0]
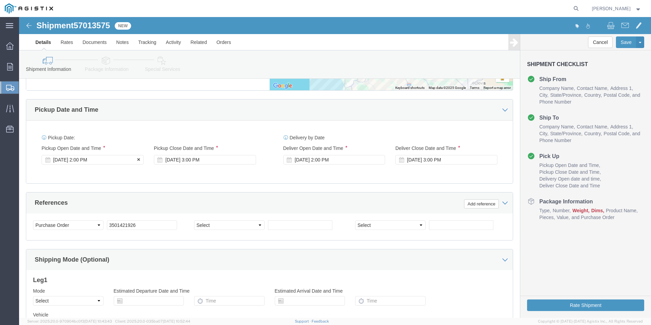
click div "[DATE] 2:00 PM"
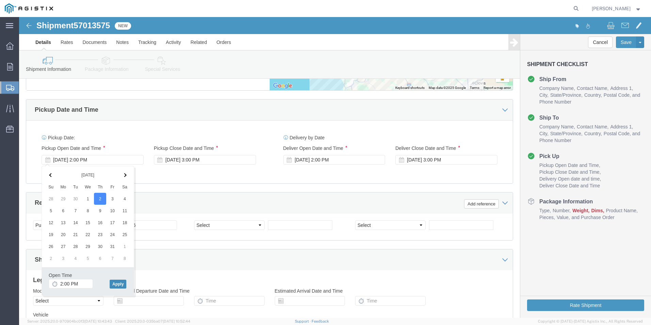
click button "Apply"
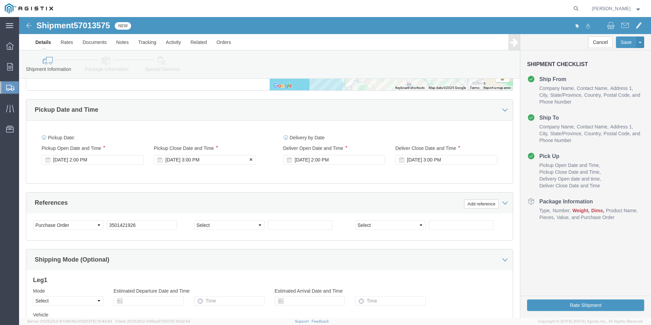
click div "[DATE] 3:00 PM"
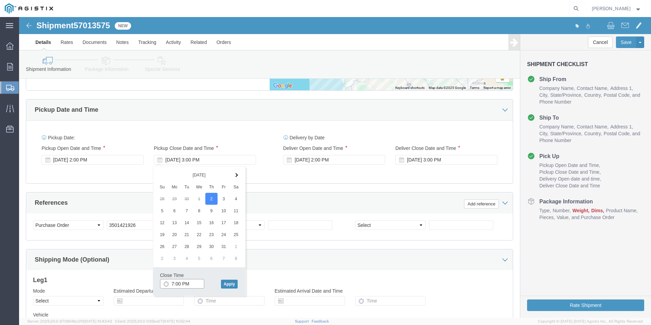
type input "7:00 PM"
click button "Apply"
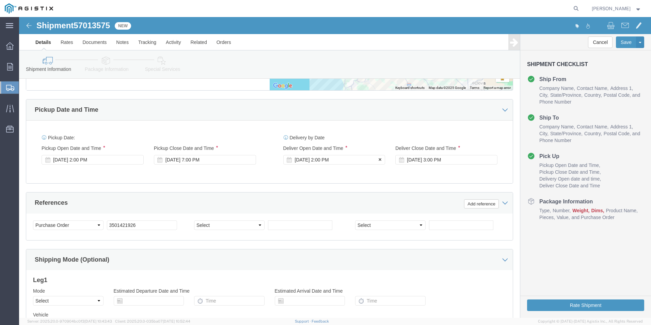
click div "[DATE] 2:00 PM"
click th
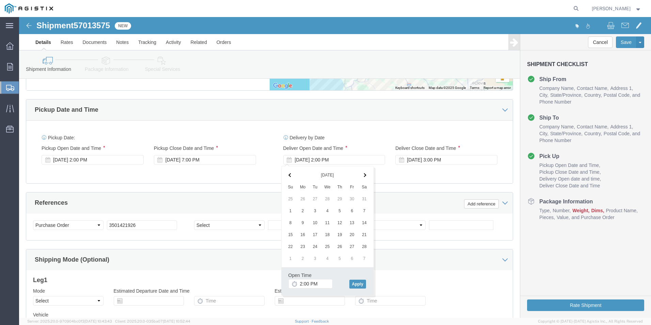
click th
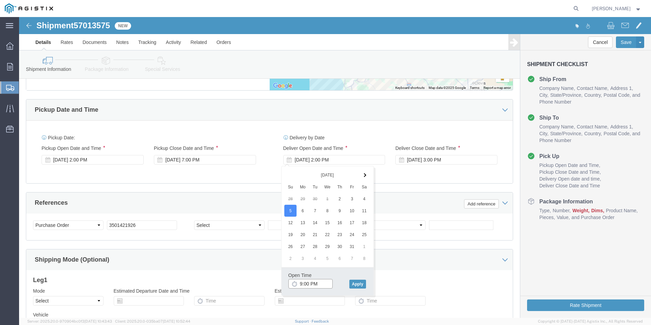
click input "9:00 PM"
type input "9:00 AM"
click button "Apply"
click div "[DATE] 3:00 PM"
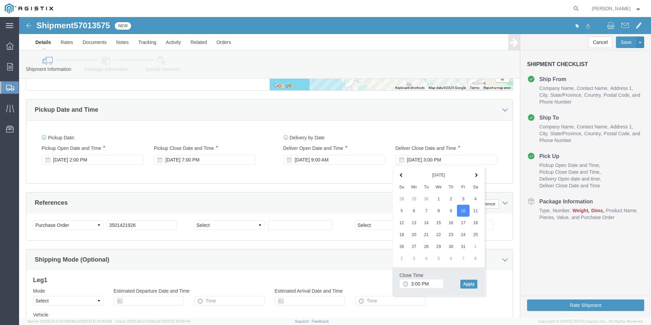
click th
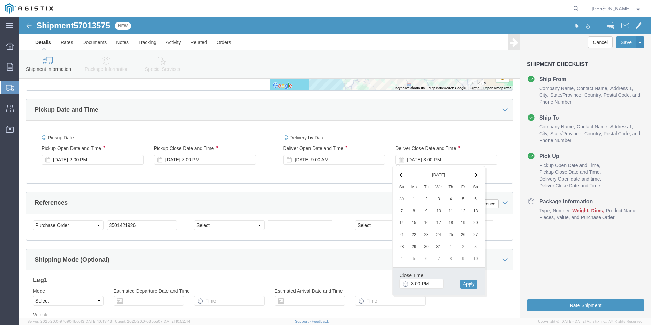
click th
drag, startPoint x: 396, startPoint y: 268, endPoint x: 392, endPoint y: 268, distance: 3.7
click input "3:00 PM"
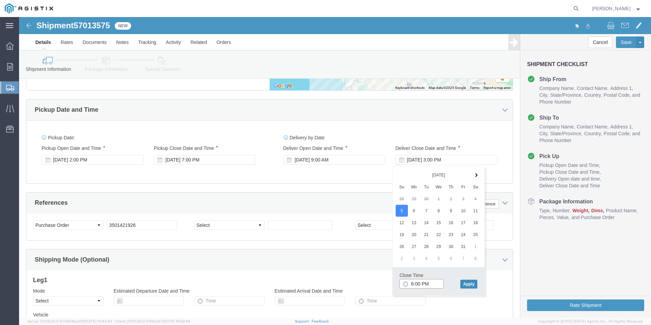
type input "6:00 PM"
click button "Apply"
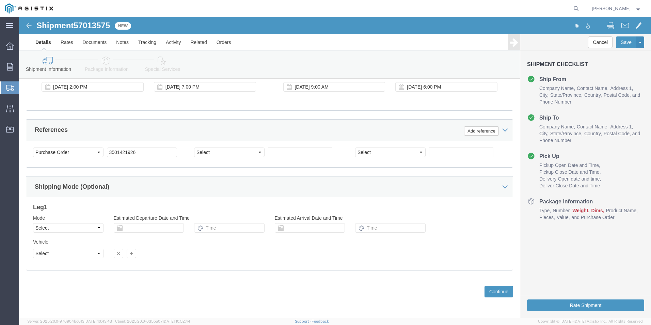
scroll to position [448, 0]
click select "Select Account Type Activity ID Airline Appointment Number ASN Batch Request # …"
select select "PRONUMBER"
click select "Select Account Type Activity ID Airline Appointment Number ASN Batch Request # …"
click input "text"
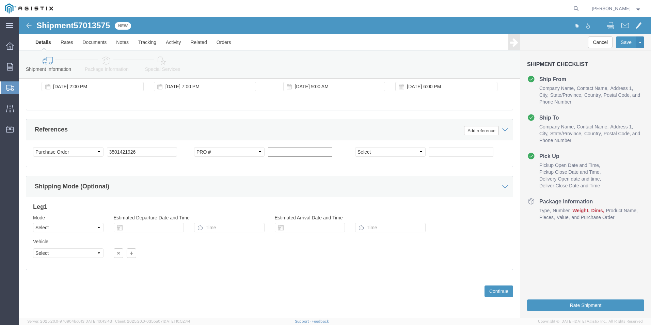
type input "3"
type input "612611"
click select "Select Account Type Activity ID Airline Appointment Number ASN Batch Request # …"
select select "SALEORDR"
click select "Select Account Type Activity ID Airline Appointment Number ASN Batch Request # …"
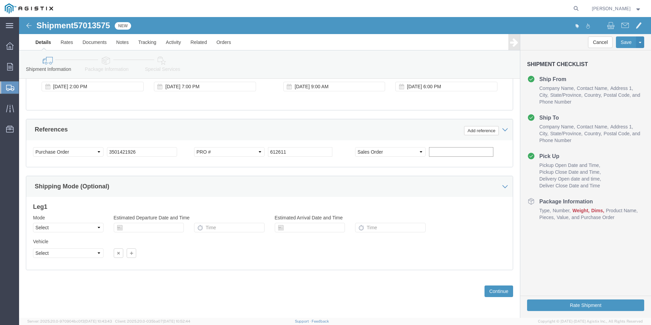
click input "text"
type input "0387698"
click div "Leg 1 Mode Select Air Less than Truckload Multi-Leg Ocean Freight Rail Small Pa…"
click button "Continue"
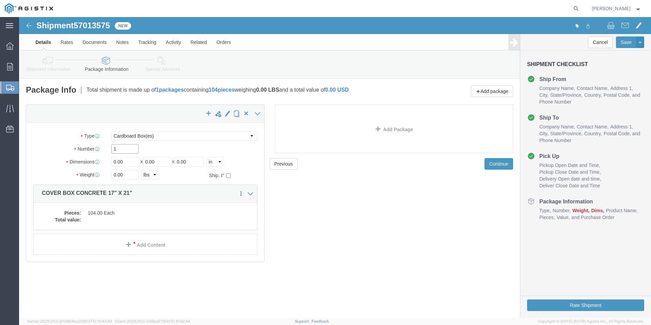
drag, startPoint x: 114, startPoint y: 135, endPoint x: 89, endPoint y: 135, distance: 25.9
click input "1"
type input "6"
drag, startPoint x: 108, startPoint y: 143, endPoint x: 80, endPoint y: 145, distance: 28.4
click div "Dimensions Length 0.00 x Width 0.00 x Height 0.00 Select cm ft in"
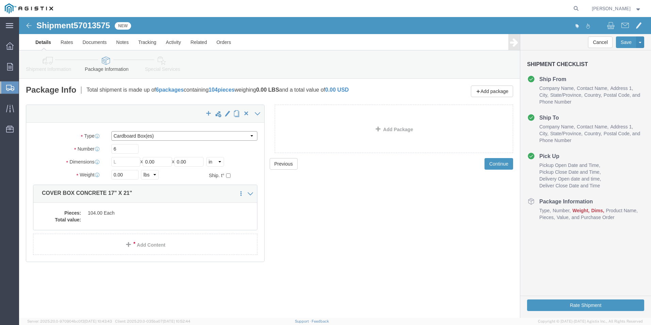
click select "Select Bulk Bundle(s) Cardboard Box(es) Carton(s) Crate(s) Drum(s) (Fiberboard)…"
select select "PSNS"
click select "Select Bulk Bundle(s) Cardboard Box(es) Carton(s) Crate(s) Drum(s) (Fiberboard)…"
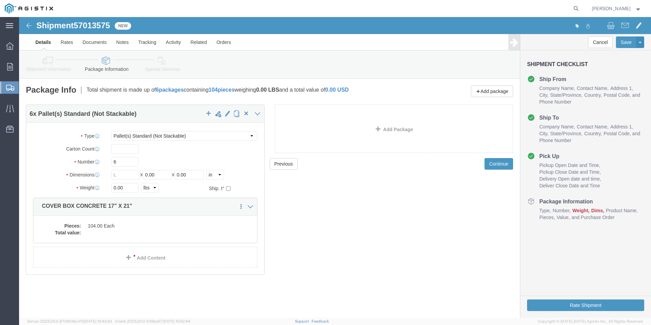
click div "Previous Continue"
click input "text"
type input "36"
click input "0.00"
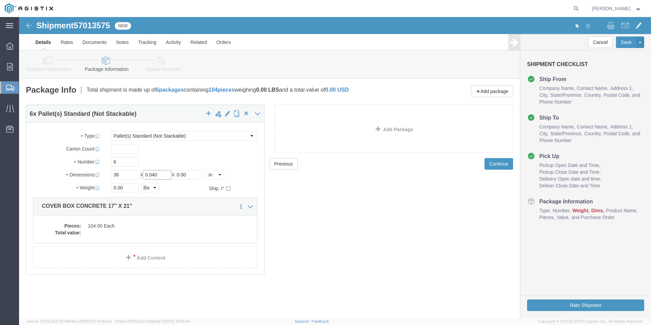
type input "0.0480"
drag, startPoint x: 153, startPoint y: 158, endPoint x: 120, endPoint y: 159, distance: 32.8
click div "Length 36 x Width 0.0480 x Height 0.00 Select cm ft in"
type input "48"
drag, startPoint x: 169, startPoint y: 159, endPoint x: 140, endPoint y: 163, distance: 29.9
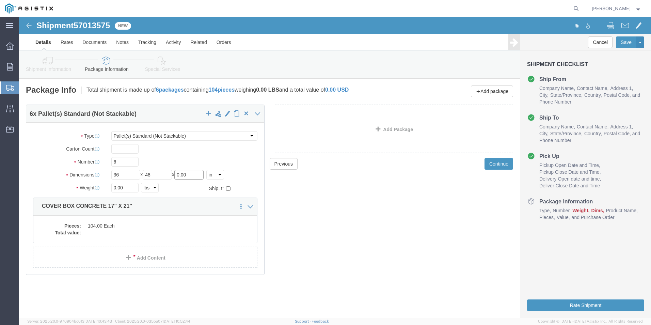
click div "Package Type Select Bulk Bundle(s) Cardboard Box(es) Carton(s) Crate(s) Drum(s)…"
type input "24"
click div "Previous Continue"
drag, startPoint x: 99, startPoint y: 171, endPoint x: 73, endPoint y: 172, distance: 26.3
click div "Weight 0.00 Select kgs lbs Ship. t°"
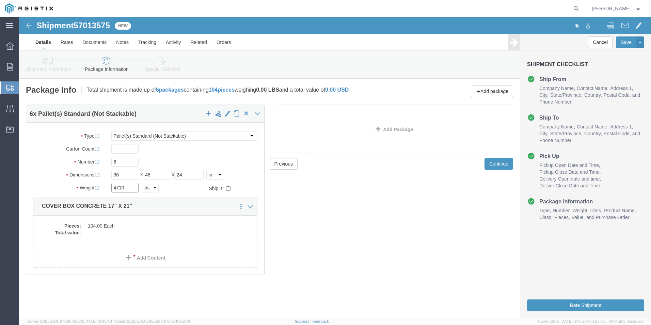
type input "4710"
click div "Previous Continue"
click dd "104.00 Each"
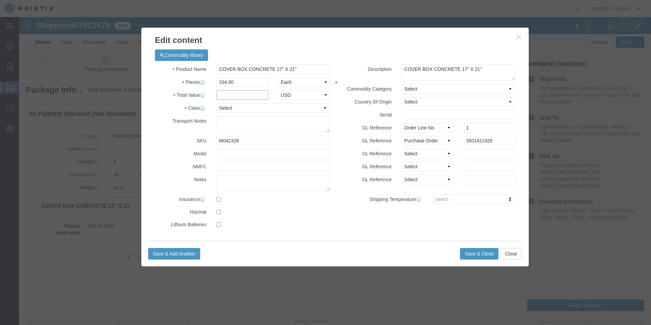
click input "text"
type input "1"
click select "Select 50 55 60 65 70 85 92.5 100 125 175 250 300 400"
select select "60"
click select "Select 50 55 60 65 70 85 92.5 100 125 175 250 300 400"
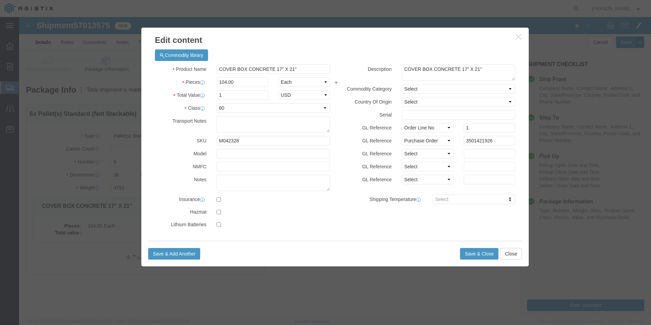
click div "Product Name COVER BOX CONCRETE 17" X 21" Pieces 104.00 Select Bag Barrels 100B…"
click button "Save & Close"
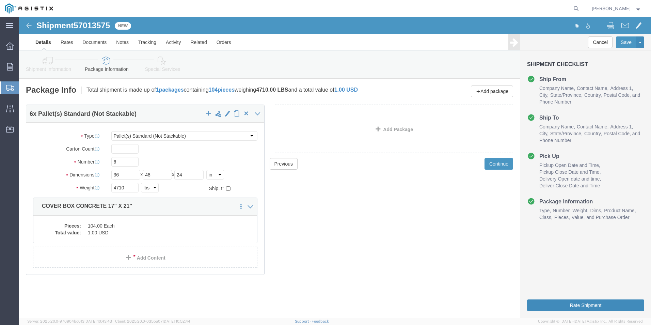
click button "Rate Shipment"
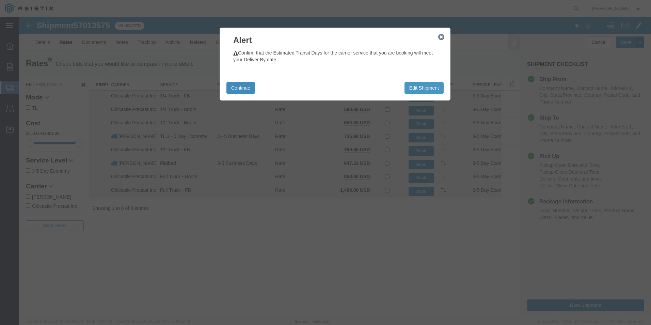
click at [250, 89] on button "Continue" at bounding box center [241, 88] width 29 height 12
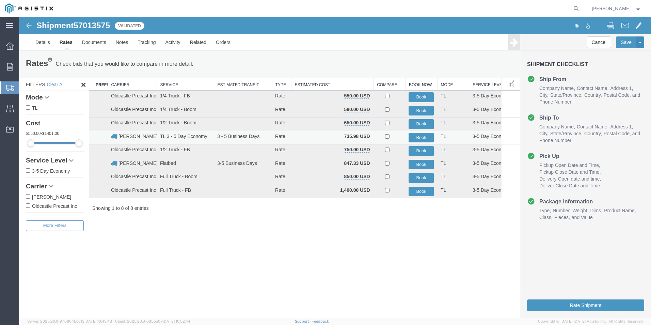
click at [250, 138] on td "3 - 5 Business Days" at bounding box center [243, 138] width 58 height 14
click at [419, 135] on button "Book" at bounding box center [421, 138] width 25 height 10
